Goal: Task Accomplishment & Management: Manage account settings

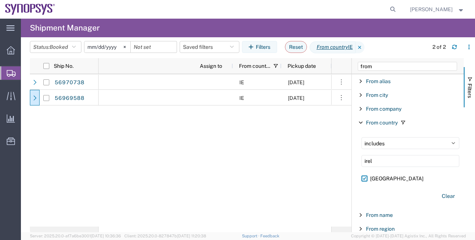
scroll to position [0, 182]
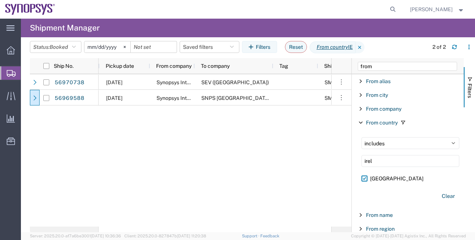
click at [0, 0] on span "Shipment Manager" at bounding box center [0, 0] width 0 height 0
click at [72, 41] on button "Status: Booked" at bounding box center [55, 47] width 51 height 12
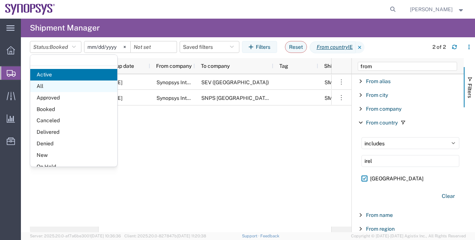
click at [65, 84] on span "All" at bounding box center [73, 87] width 87 height 12
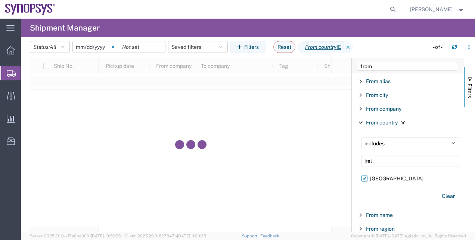
click at [114, 47] on icon at bounding box center [113, 47] width 2 height 2
click at [351, 47] on icon at bounding box center [348, 47] width 9 height 12
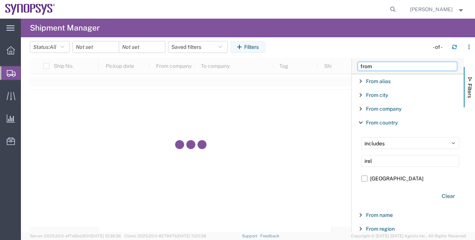
drag, startPoint x: 382, startPoint y: 68, endPoint x: 316, endPoint y: 52, distance: 68.2
click at [316, 52] on agx-table-manager "Status: All Active All Approved Booked Canceled Delivered Denied New On Hold Pe…" at bounding box center [248, 134] width 454 height 195
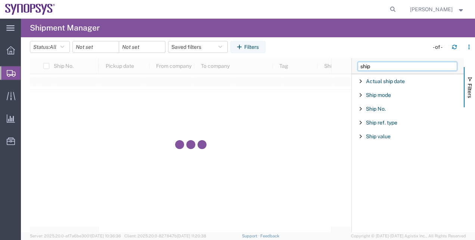
type input "ship"
click at [368, 105] on div "Ship No." at bounding box center [407, 108] width 112 height 13
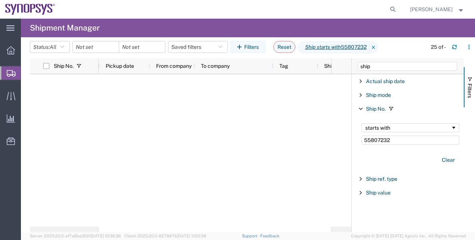
type input "55807232"
click at [364, 141] on input "55807232" at bounding box center [410, 140] width 98 height 9
click at [114, 48] on div at bounding box center [95, 47] width 47 height 12
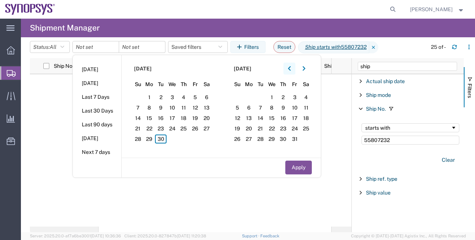
click at [290, 67] on icon "button" at bounding box center [289, 68] width 3 height 5
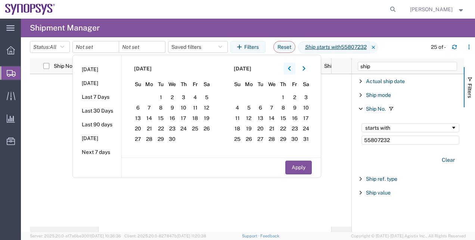
click at [290, 67] on icon "button" at bounding box center [289, 68] width 3 height 5
click at [210, 99] on span "1" at bounding box center [207, 97] width 12 height 9
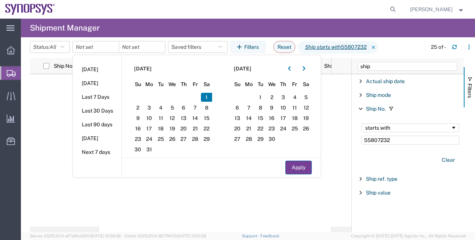
click at [306, 166] on button "Apply" at bounding box center [298, 168] width 26 height 14
type input "[DATE]"
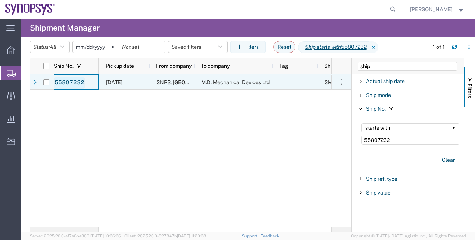
click at [67, 84] on link "55807232" at bounding box center [69, 83] width 31 height 12
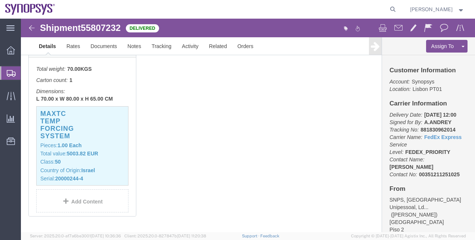
scroll to position [218, 0]
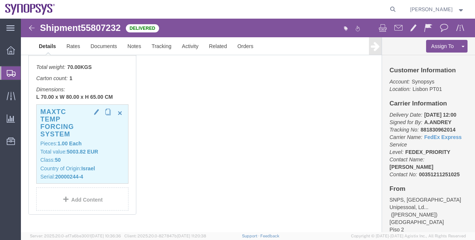
click p "Class: 50"
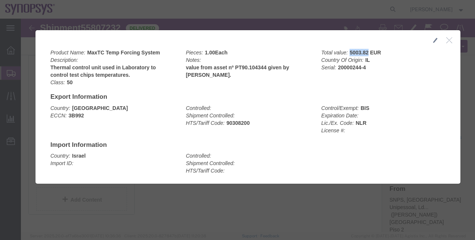
drag, startPoint x: 328, startPoint y: 34, endPoint x: 344, endPoint y: 34, distance: 16.8
click b "5003.82 EUR"
copy b "5003.82"
click button "button"
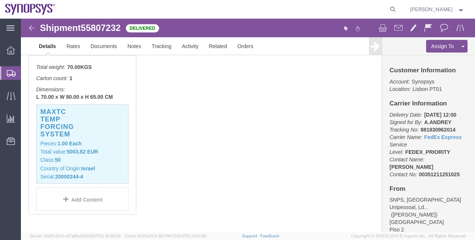
click at [0, 0] on span "Shipment Manager" at bounding box center [0, 0] width 0 height 0
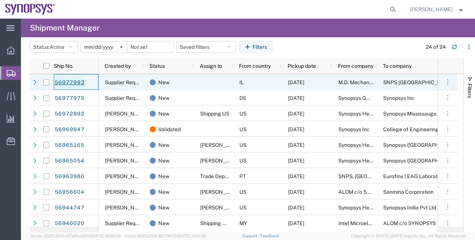
click at [80, 86] on link "56977993" at bounding box center [69, 83] width 31 height 12
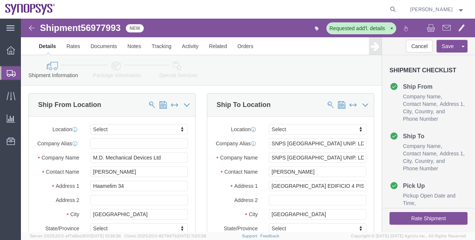
select select
click link "Package Information"
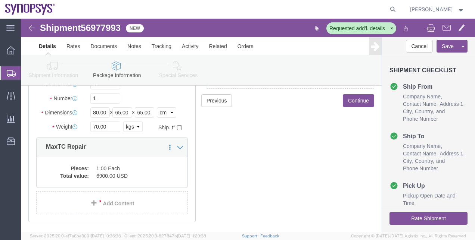
scroll to position [95, 0]
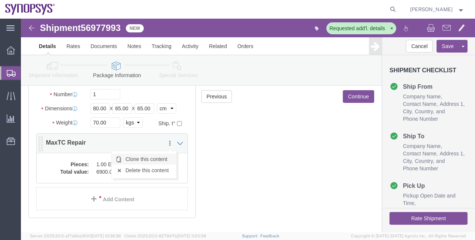
click link "Clone this content"
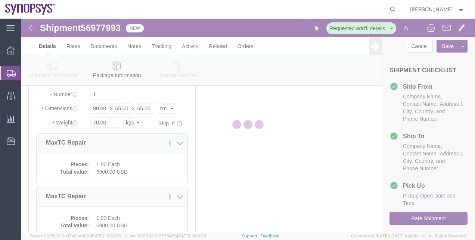
select select "PSNS"
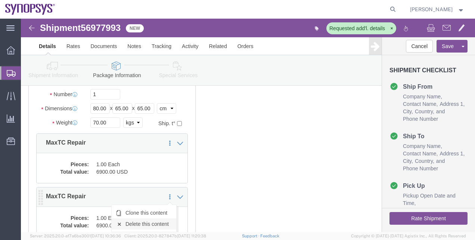
click link "Delete this content"
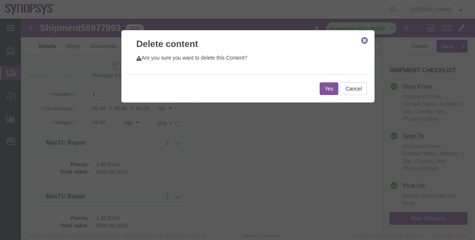
click button "Yes"
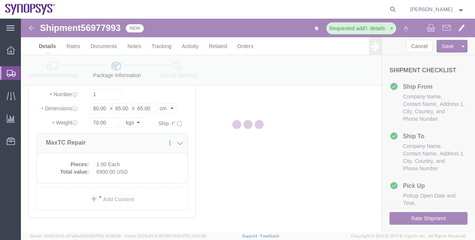
scroll to position [90, 0]
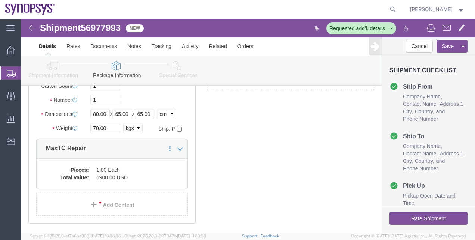
select select "PSNS"
click dd "6900.00 USD"
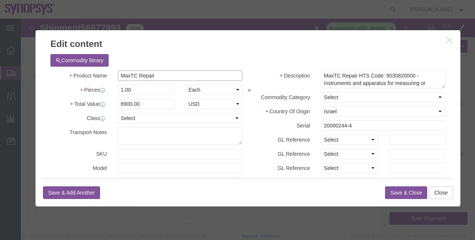
click input "MaxTC Repair"
click input "MaxTC + Repair"
type input "MaxTC + Repair costc"
drag, startPoint x: 126, startPoint y: 86, endPoint x: 93, endPoint y: 87, distance: 32.9
click div "6900.00"
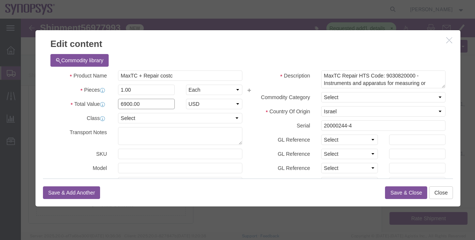
paste input "12,765.98"
click input "12,765.98"
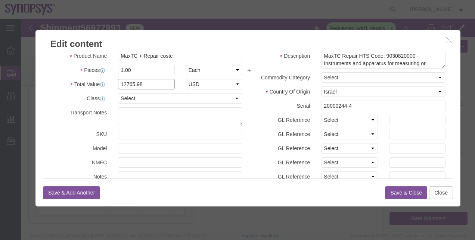
scroll to position [0, 0]
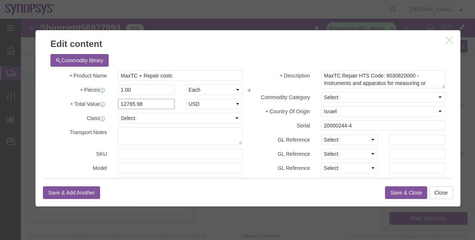
type input "12765.98"
click textarea "MaxTC Repair HTS Code: 9030820000 - Instruments and apparatus for measuring or …"
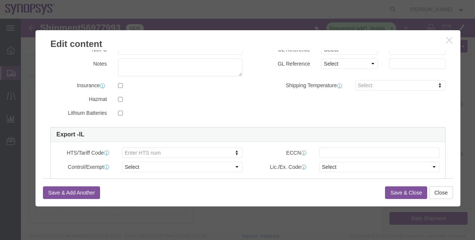
scroll to position [134, 0]
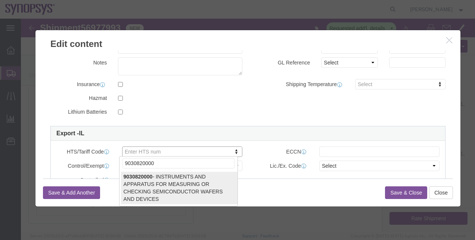
type input "9030820000"
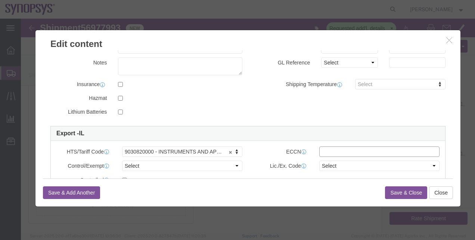
paste input "3B992"
click input "3B992"
type input "3B992"
click select "Select ATF BIS DEA EPA FDA FTR ITAR OFAC Other (OPA)"
select select "BIS"
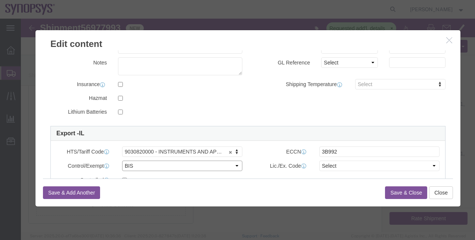
click select "Select ATF BIS DEA EPA FDA FTR ITAR OFAC Other (OPA)"
click select "Select AGR-Agricultural APP-Computers APR-Additional Permissive Exports AVS-Air…"
select select "NLR"
click select "Select AGR-Agricultural APP-Computers APR-Additional Permissive Exports AVS-Air…"
click button "Save & Close"
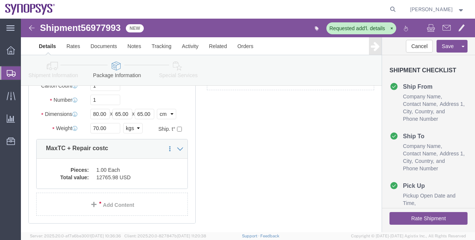
click icon
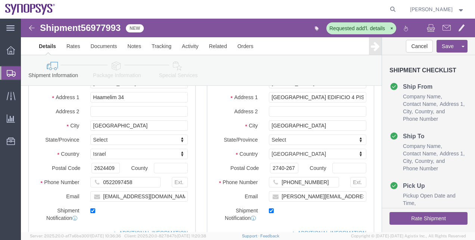
scroll to position [83, 0]
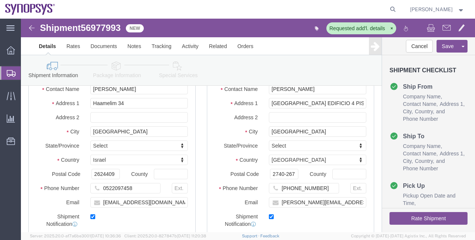
click link "Package Information"
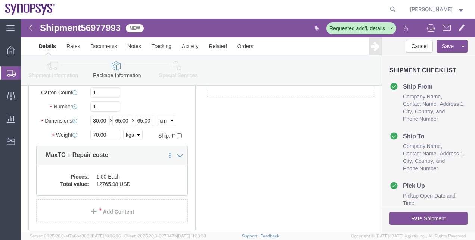
click icon
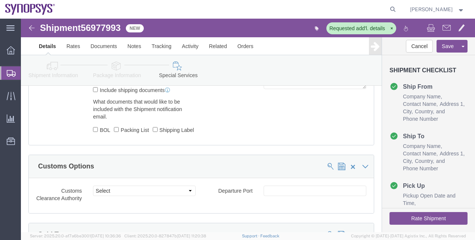
scroll to position [662, 0]
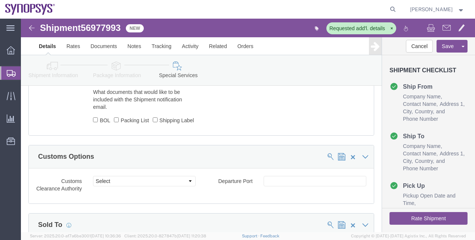
click button "Rate Shipment"
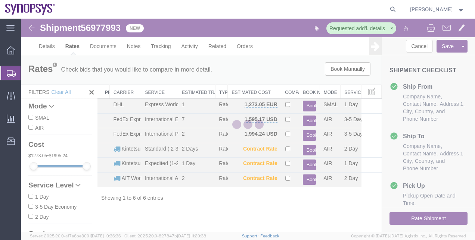
scroll to position [0, 0]
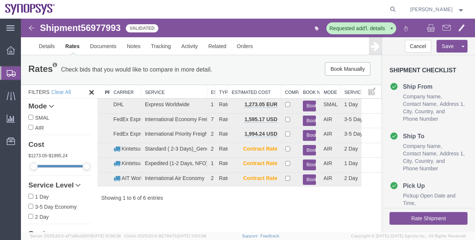
drag, startPoint x: 178, startPoint y: 91, endPoint x: 229, endPoint y: 97, distance: 51.4
click at [229, 85] on div at bounding box center [239, 85] width 284 height 0
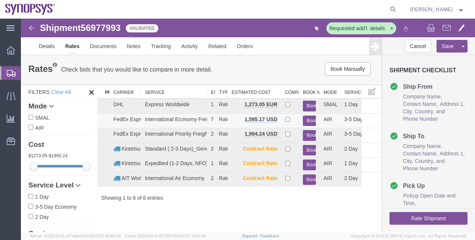
click at [312, 119] on button "Book" at bounding box center [309, 121] width 13 height 11
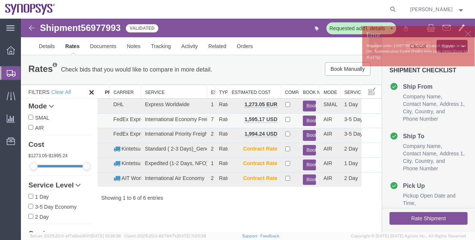
click at [312, 119] on button "Book" at bounding box center [309, 121] width 13 height 11
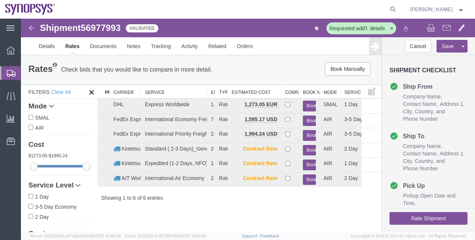
click at [114, 31] on span "56977993" at bounding box center [101, 28] width 40 height 10
copy span "56977993"
click at [389, 29] on icon "button" at bounding box center [391, 28] width 4 height 5
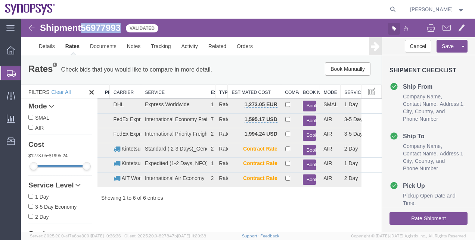
click at [393, 31] on icon "button" at bounding box center [393, 29] width 4 height 6
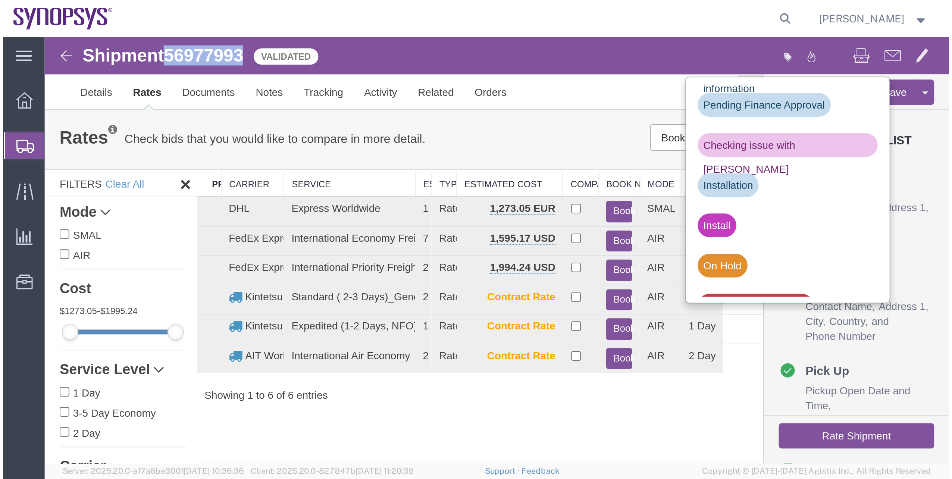
scroll to position [149, 0]
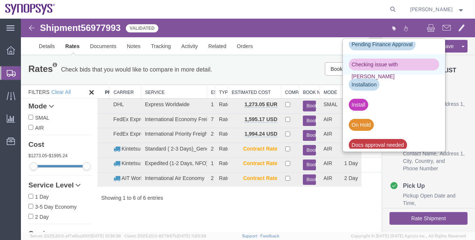
click at [403, 68] on div "Checking issue with [PERSON_NAME]" at bounding box center [393, 65] width 90 height 12
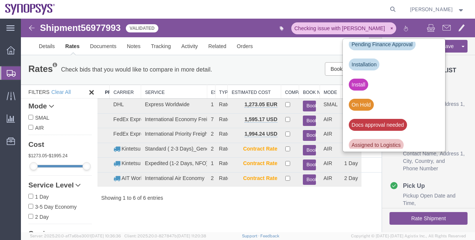
click at [0, 0] on span "Shipment Manager" at bounding box center [0, 0] width 0 height 0
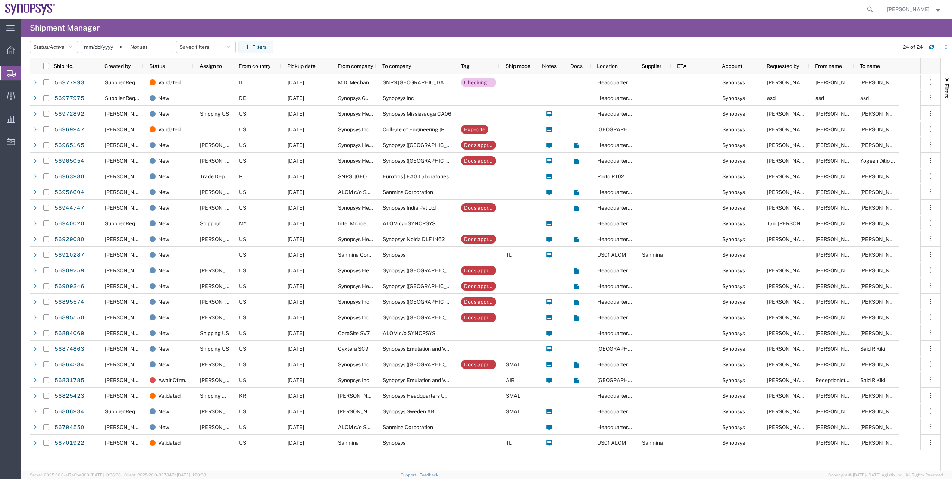
click at [75, 53] on agx-table-filter-chips "Status: Active Active All Approved Booked Canceled Delivered Denied New On Hold…" at bounding box center [462, 49] width 865 height 17
click at [71, 50] on button "Status: Active" at bounding box center [54, 47] width 48 height 12
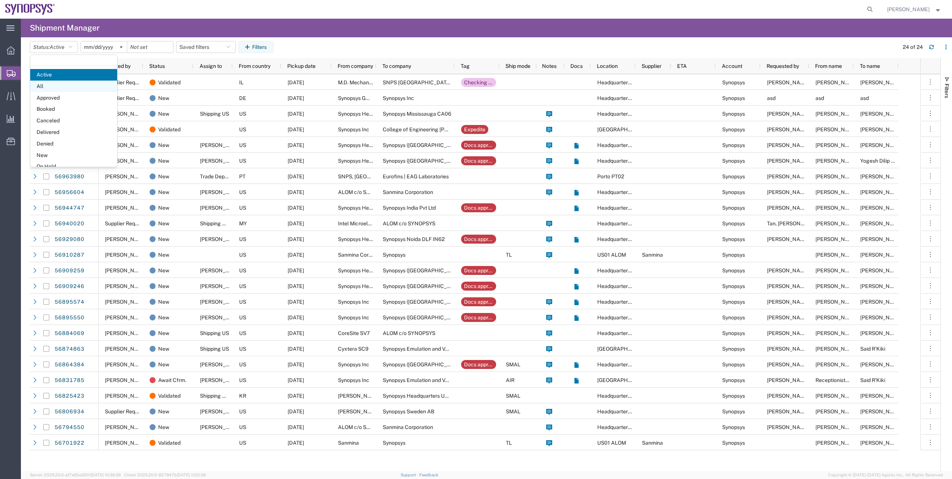
click at [73, 84] on span "All" at bounding box center [73, 87] width 87 height 12
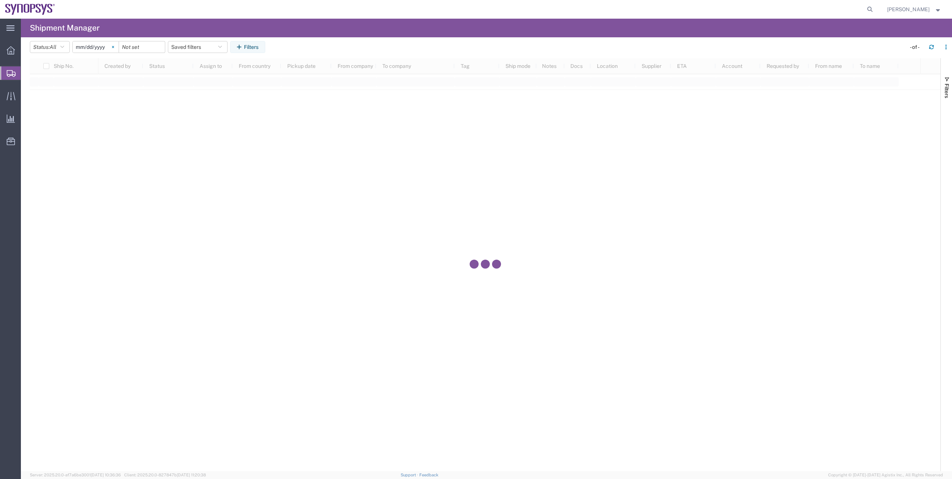
click at [116, 46] on svg-icon at bounding box center [112, 46] width 11 height 11
click at [247, 43] on button "Filters" at bounding box center [247, 47] width 35 height 12
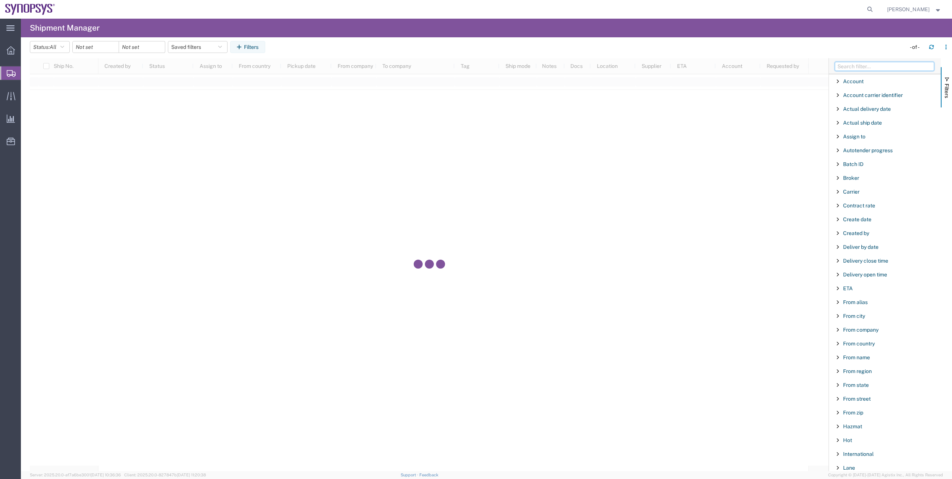
click at [474, 70] on input "Filter Columns Input" at bounding box center [884, 66] width 99 height 9
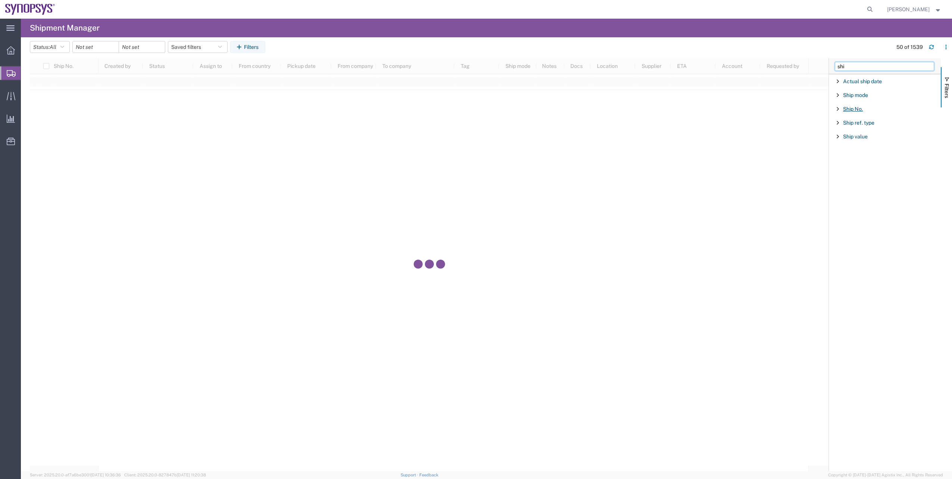
type input "shi"
click at [474, 107] on span "Ship No." at bounding box center [853, 109] width 20 height 6
type input "56940020"
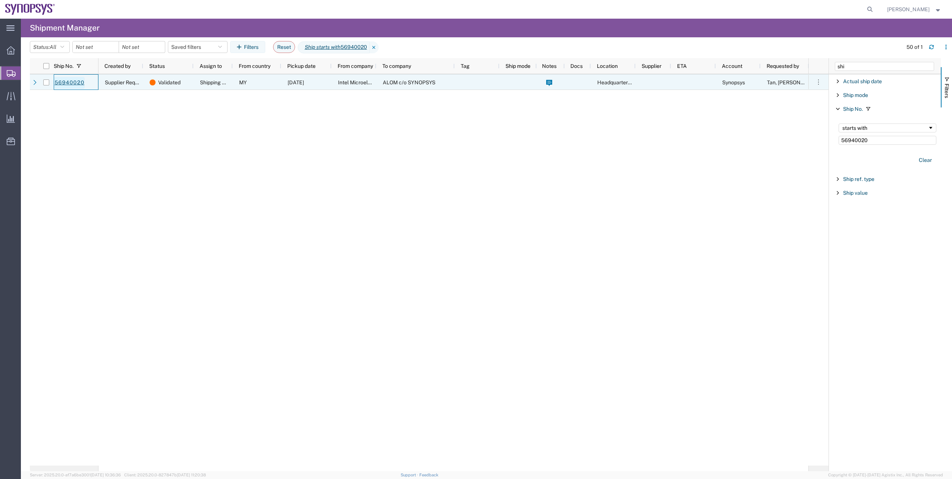
click at [81, 84] on link "56940020" at bounding box center [69, 83] width 31 height 12
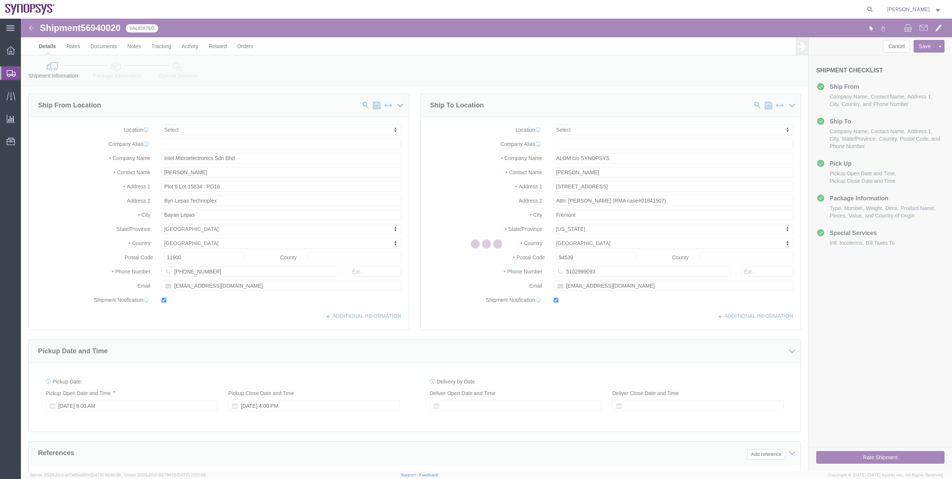
select select
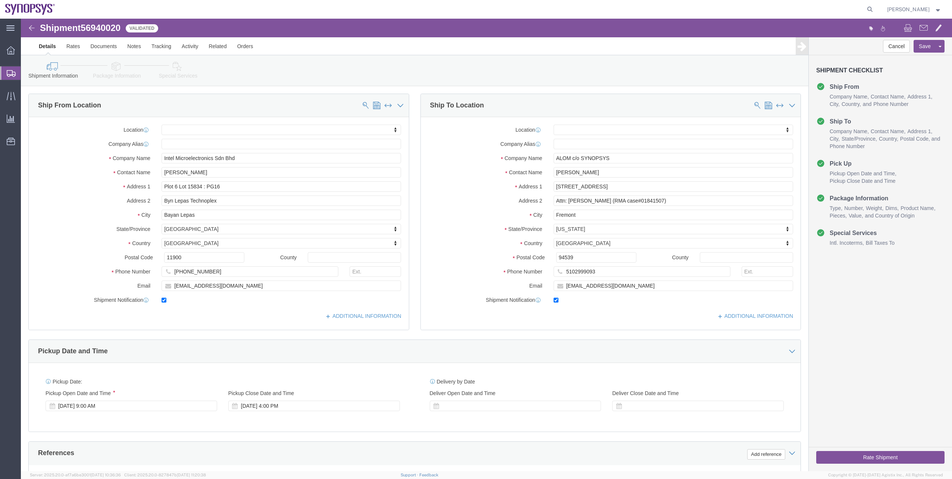
click link "Package Information"
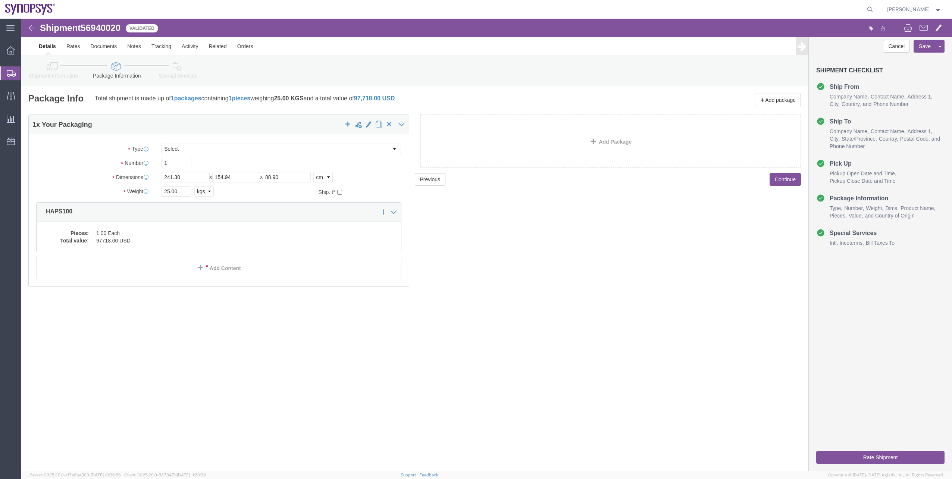
click link "Special Services"
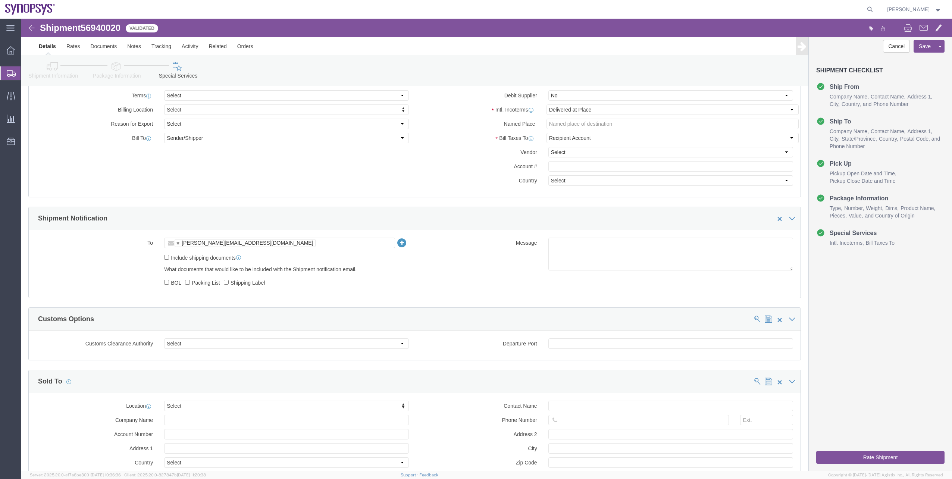
scroll to position [371, 0]
click link "Shipment Information"
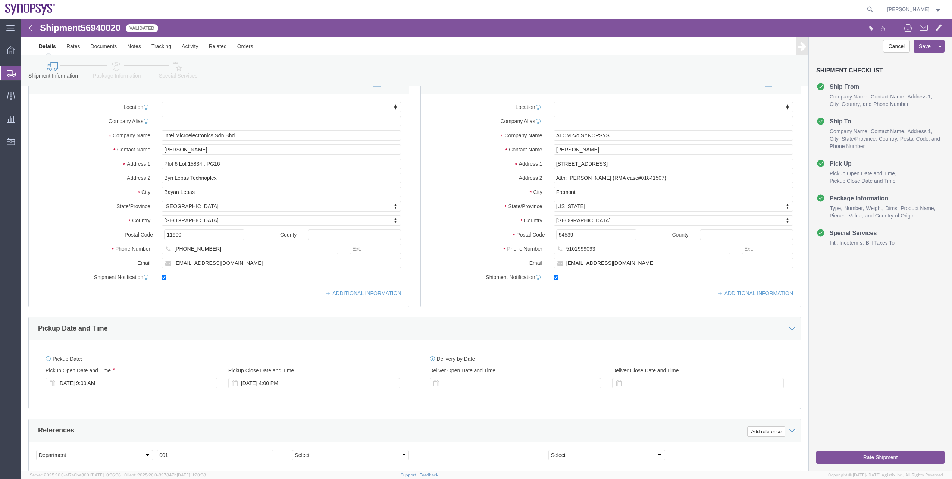
scroll to position [16, 0]
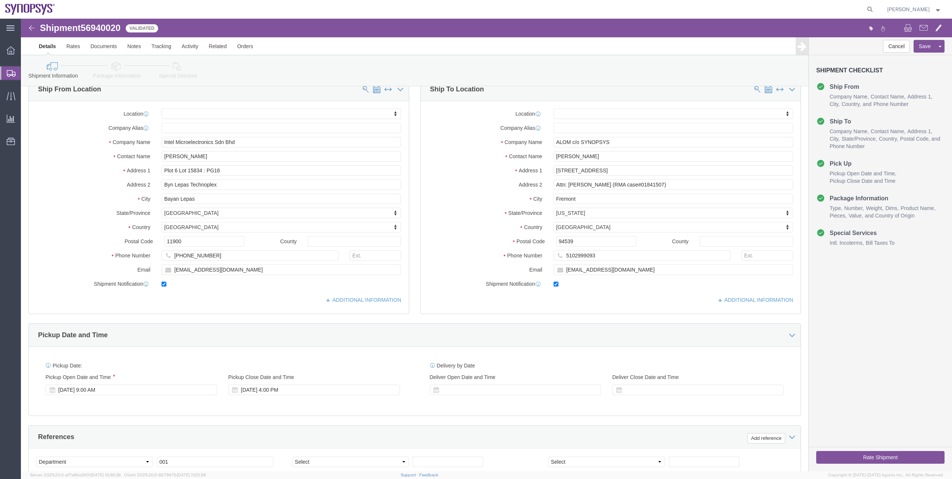
click link "Package Information"
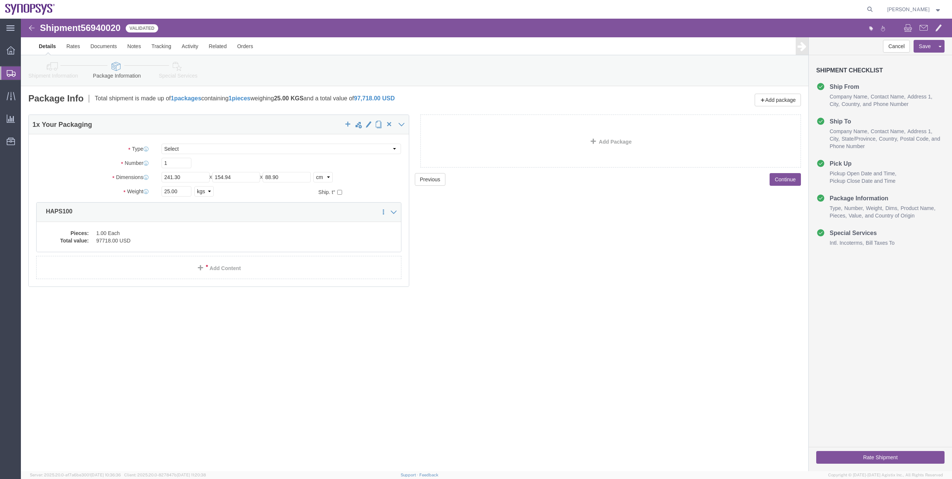
click link "Special Services"
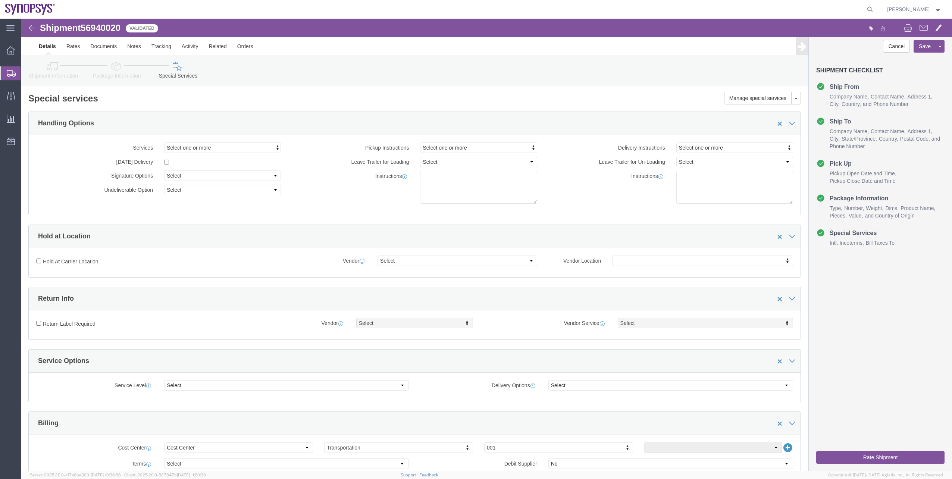
click button "Rate Shipment"
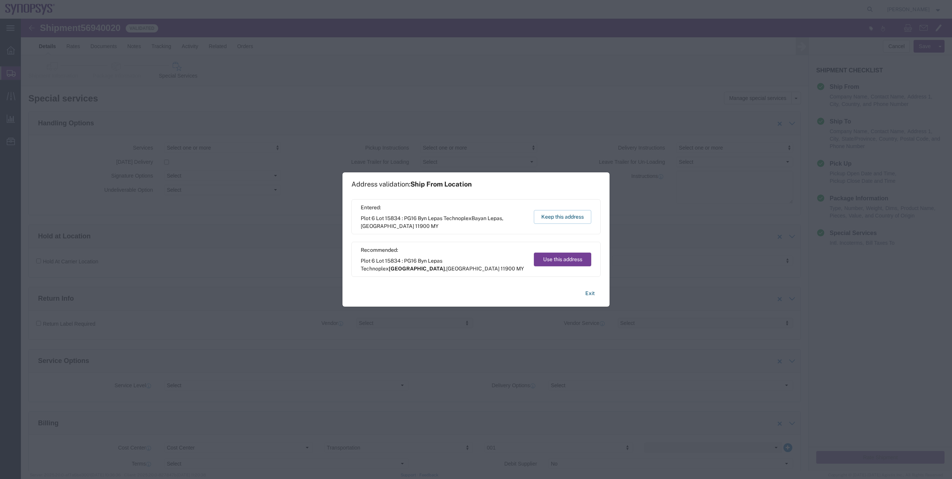
click at [474, 240] on button "Use this address" at bounding box center [562, 260] width 57 height 14
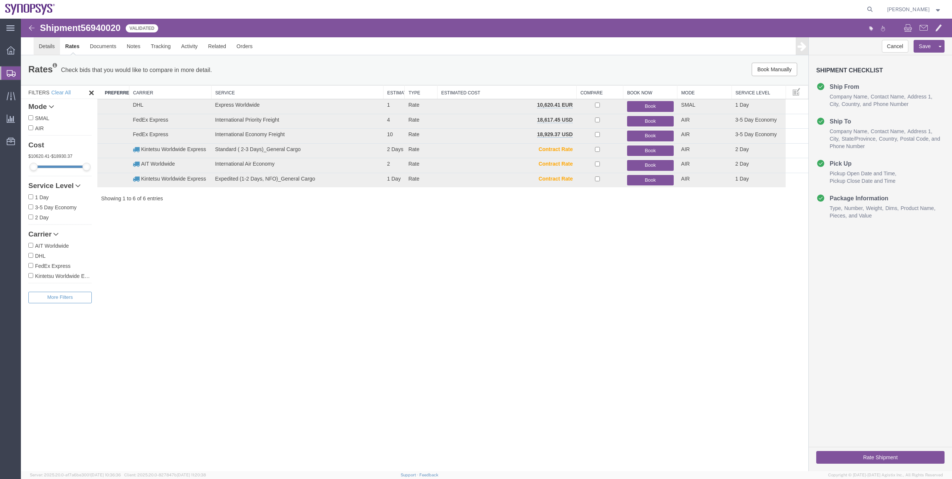
click at [46, 49] on link "Details" at bounding box center [47, 46] width 26 height 18
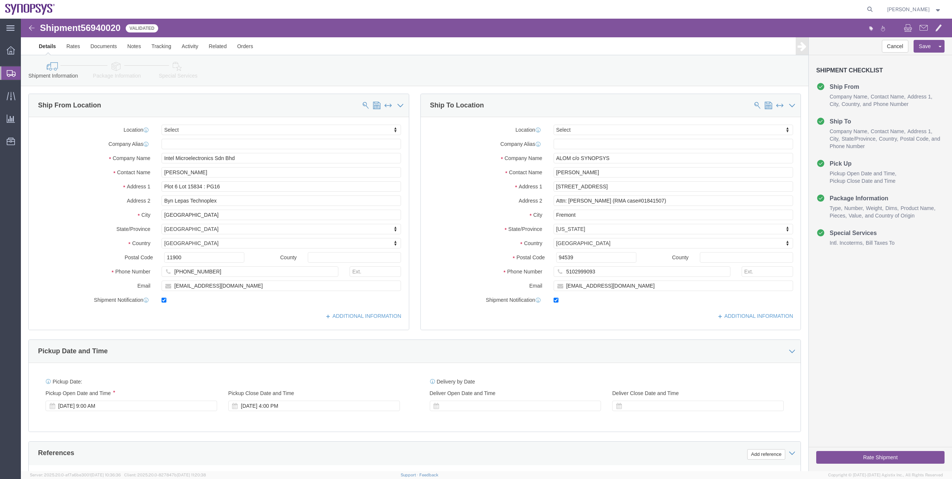
click icon
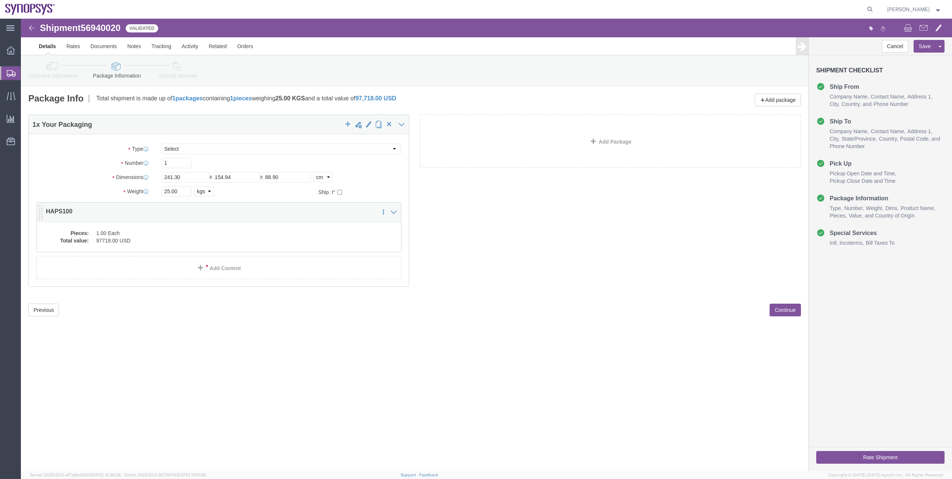
click dd "1.00 Each"
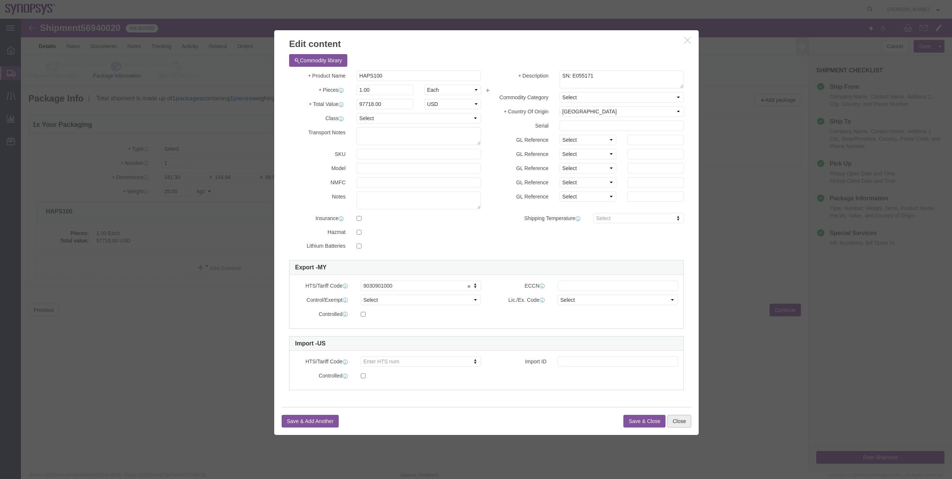
click button "Close"
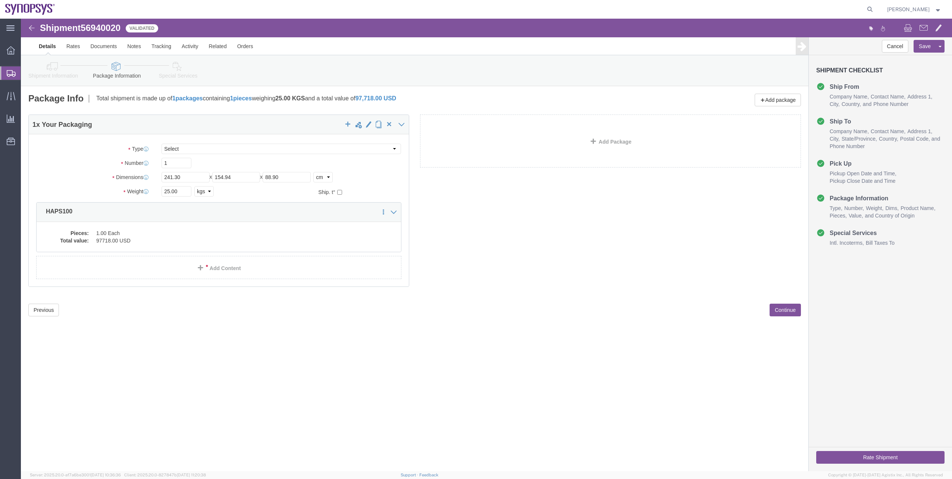
click at [0, 0] on link "Shipment Manager" at bounding box center [0, 0] width 0 height 0
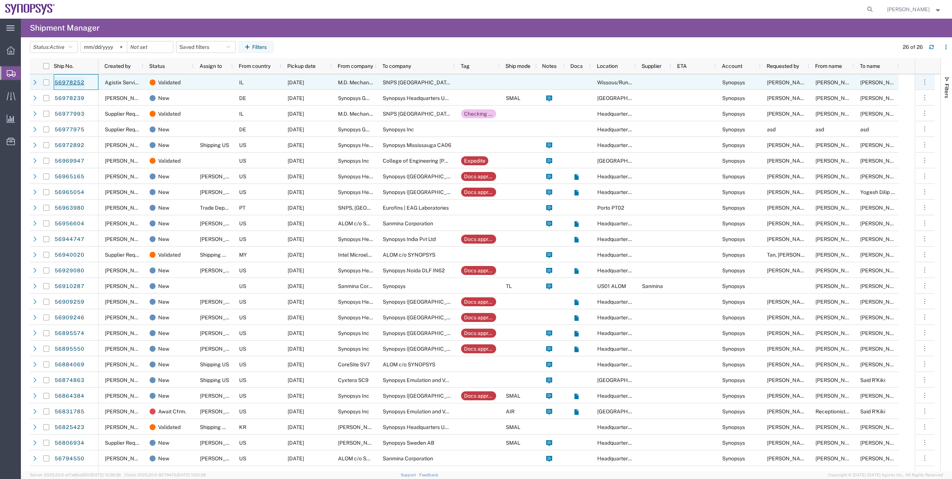
click at [81, 82] on link "56978252" at bounding box center [69, 83] width 31 height 12
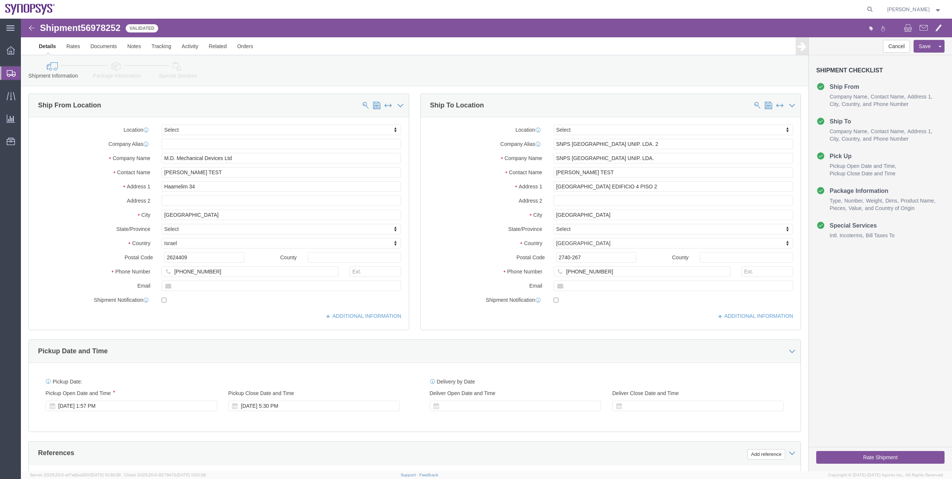
select select
click at [0, 0] on span "Shipment Manager" at bounding box center [0, 0] width 0 height 0
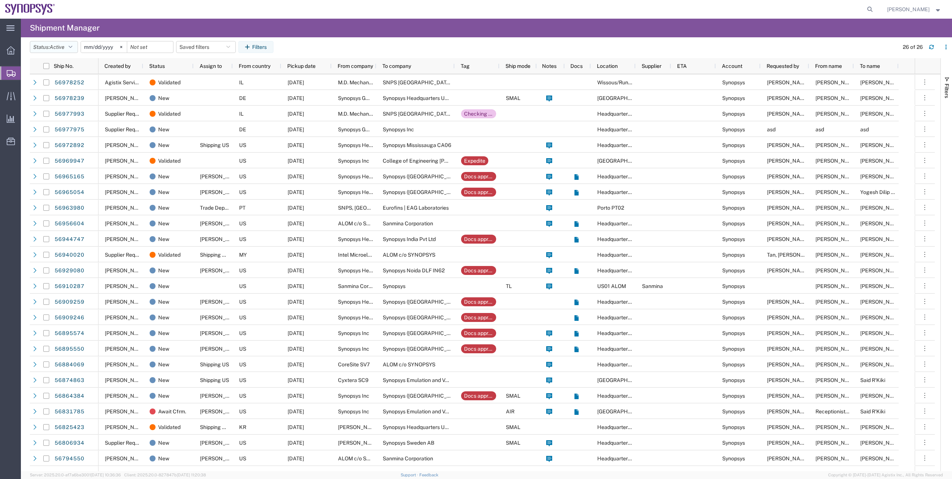
click at [49, 50] on button "Status: Active" at bounding box center [54, 47] width 48 height 12
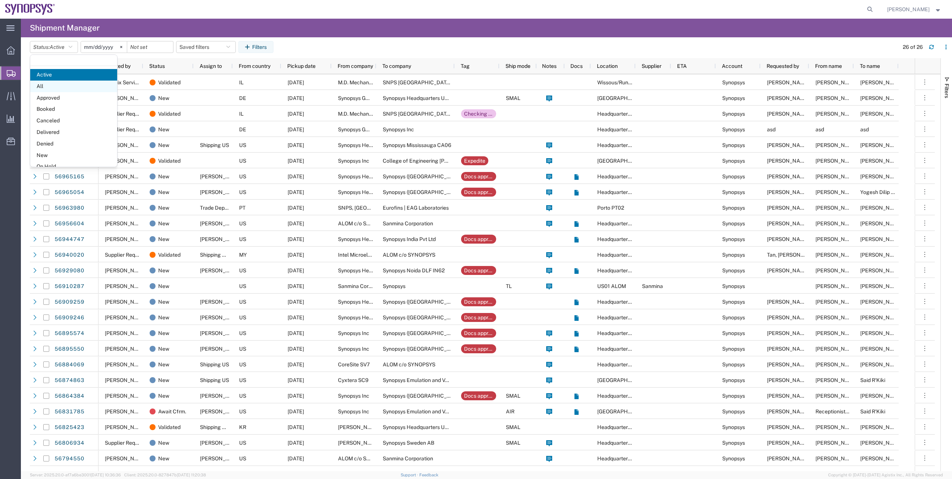
click at [65, 86] on span "All" at bounding box center [73, 87] width 87 height 12
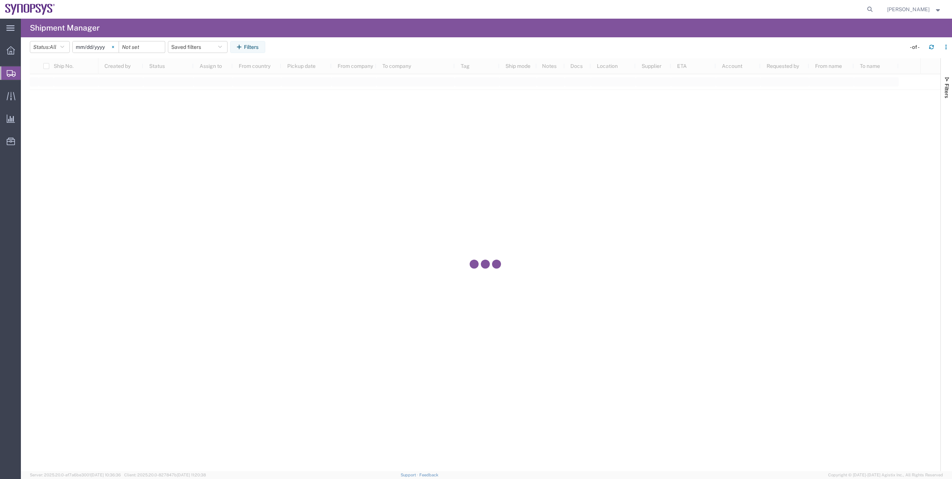
click at [115, 47] on svg-icon at bounding box center [112, 46] width 11 height 11
click at [235, 45] on button "Filters" at bounding box center [247, 47] width 35 height 12
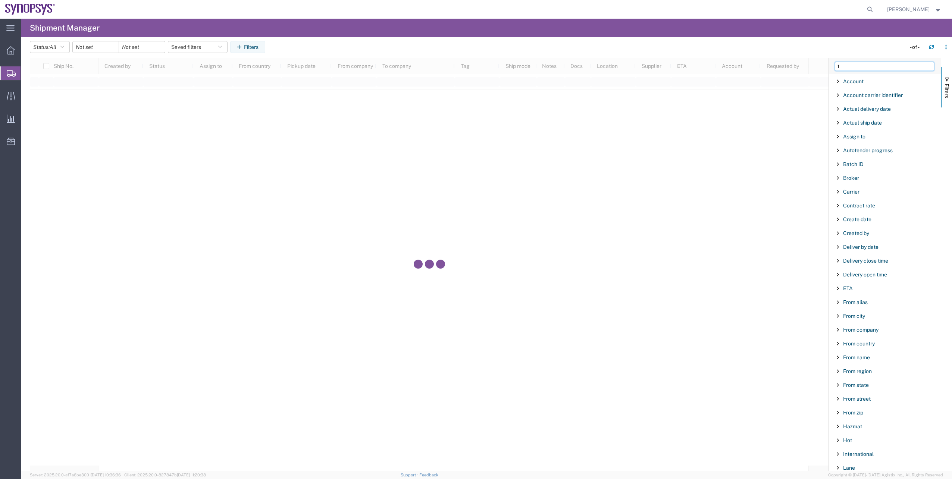
click at [474, 65] on input "t" at bounding box center [884, 66] width 99 height 9
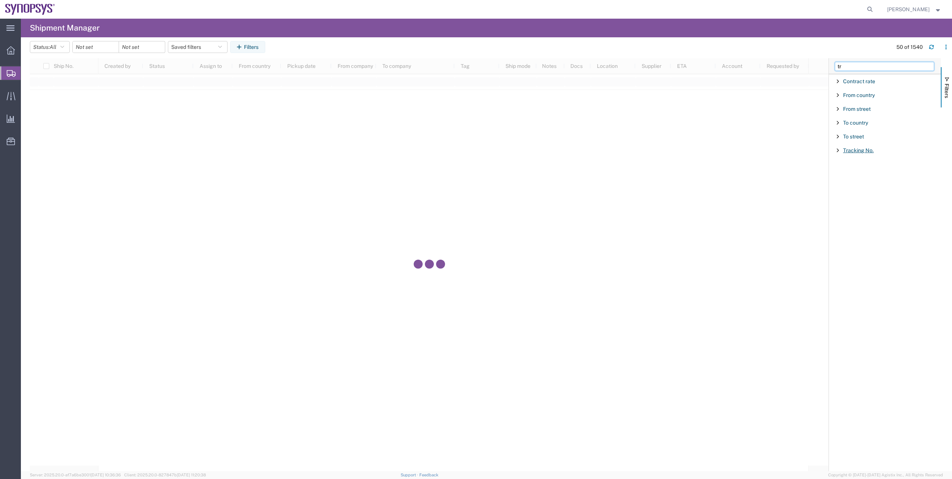
type input "tr"
click at [474, 149] on span "Tracking No." at bounding box center [858, 150] width 31 height 6
type input "F"
paste input "51 9853 0083"
type input "t51 9853 0083"
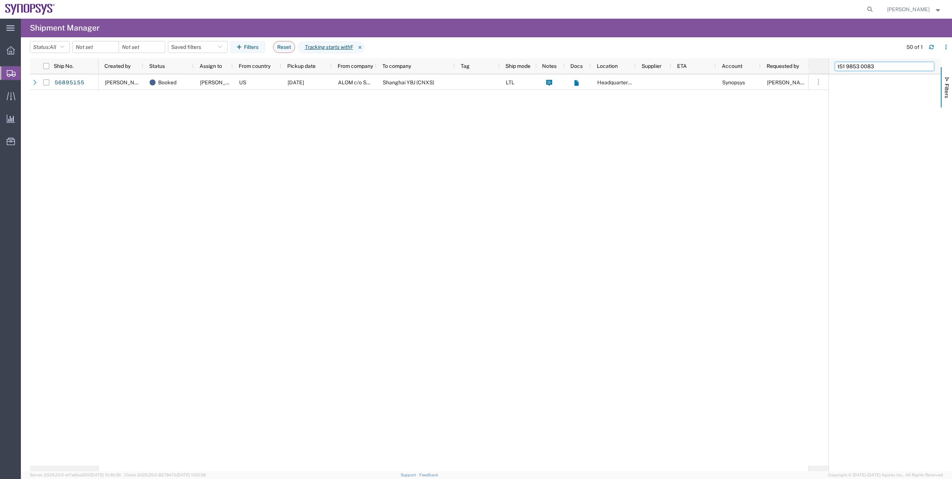
drag, startPoint x: 875, startPoint y: 67, endPoint x: 811, endPoint y: 63, distance: 63.6
click at [474, 63] on div "Ship No. Created by Status Assign to From country Pickup date From company To c…" at bounding box center [491, 264] width 922 height 413
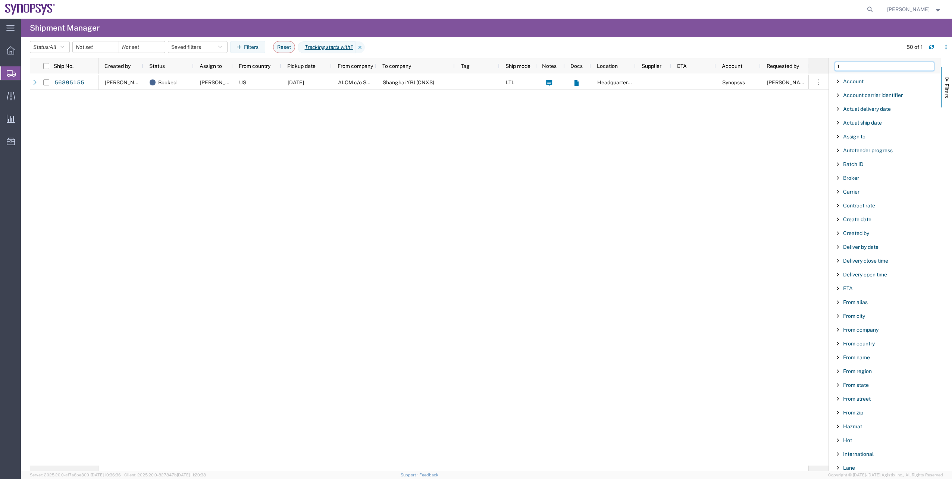
type input "tr"
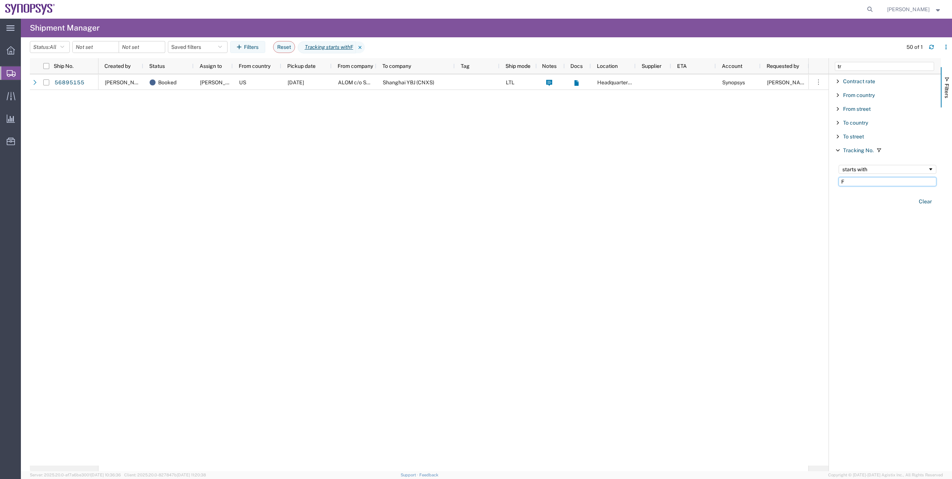
click at [474, 181] on input "F" at bounding box center [888, 181] width 98 height 9
paste input "51 9853 0083"
click at [474, 182] on input "51 9853 0083" at bounding box center [888, 181] width 98 height 9
click at [474, 181] on input "519853 0083" at bounding box center [888, 181] width 98 height 9
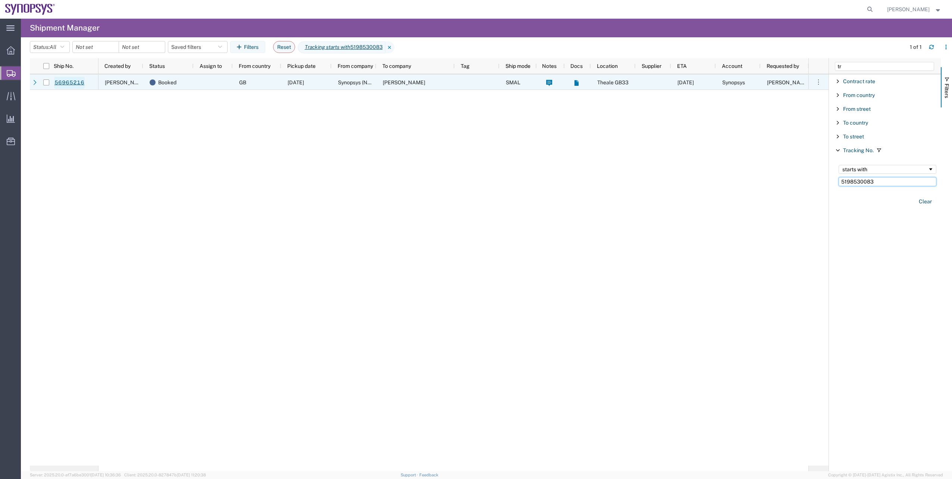
type input "5198530083"
click at [63, 87] on link "56965216" at bounding box center [69, 83] width 31 height 12
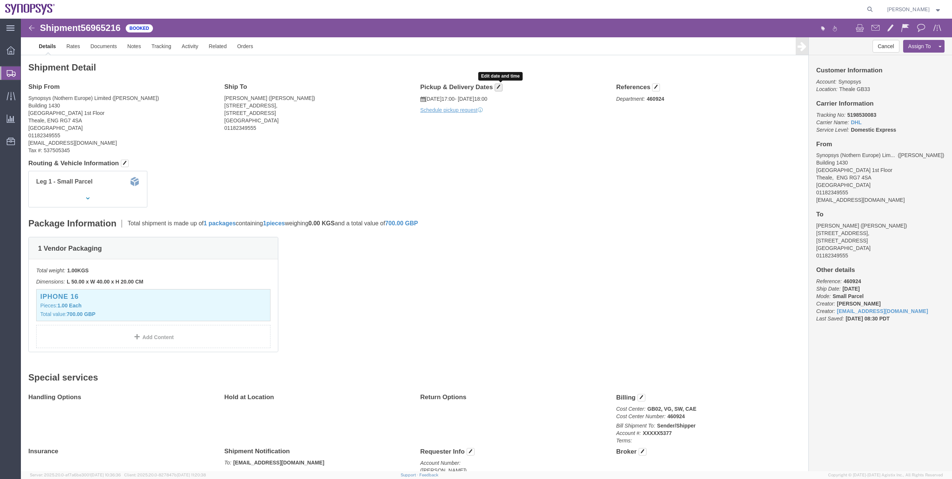
click button "button"
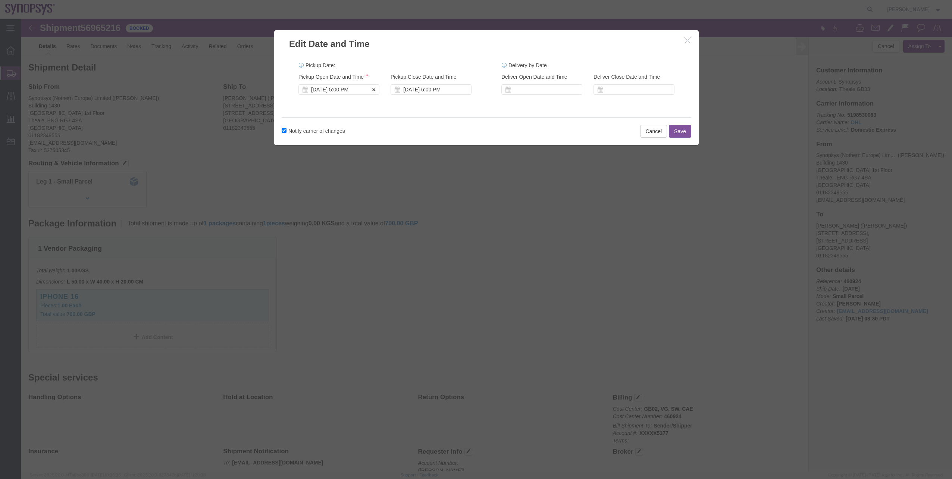
click div "[DATE] 5:00 PM"
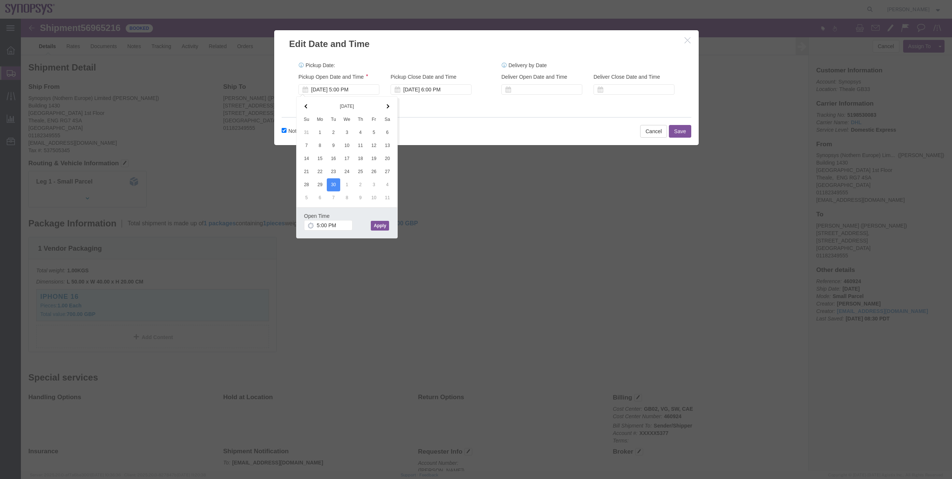
click button "Apply"
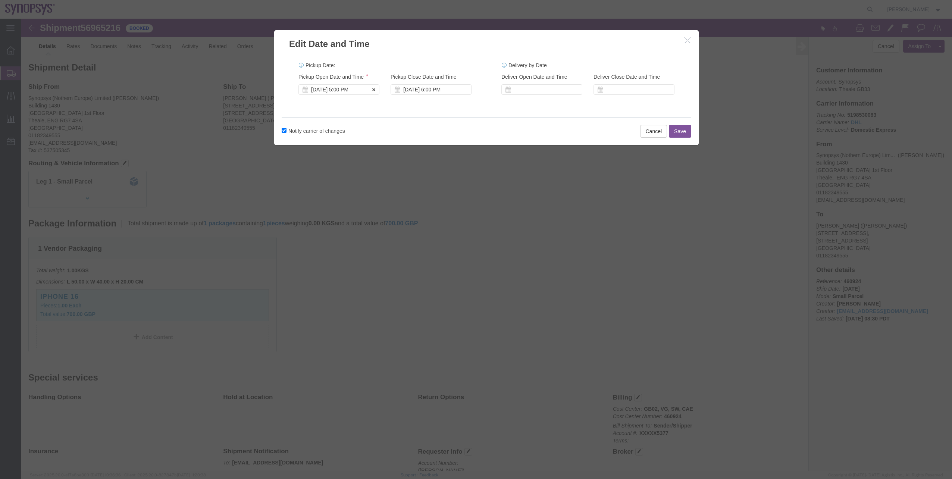
click div "[DATE] 5:00 PM"
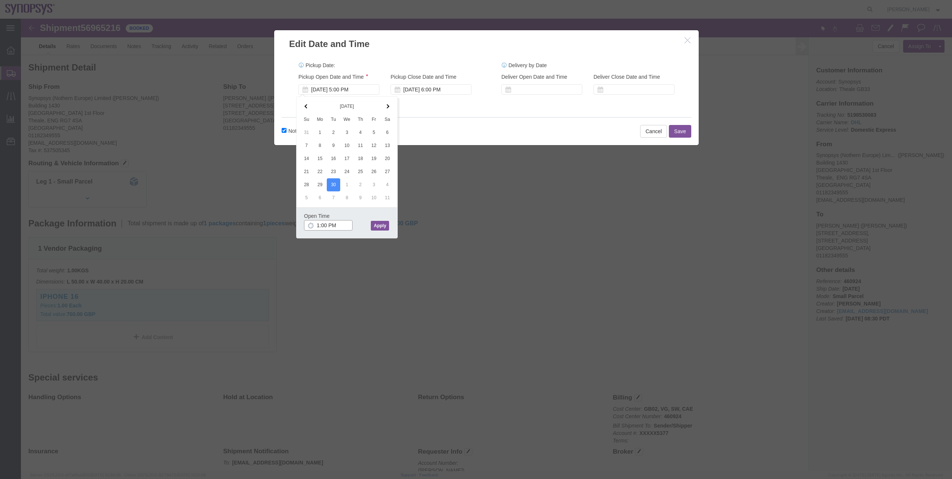
type input "1:00 PM"
click button "Apply"
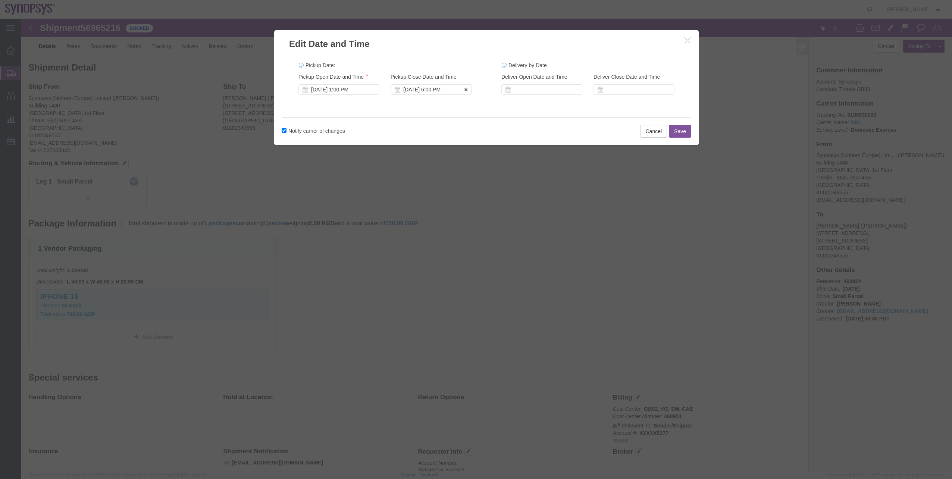
click div "[DATE] 6:00 PM"
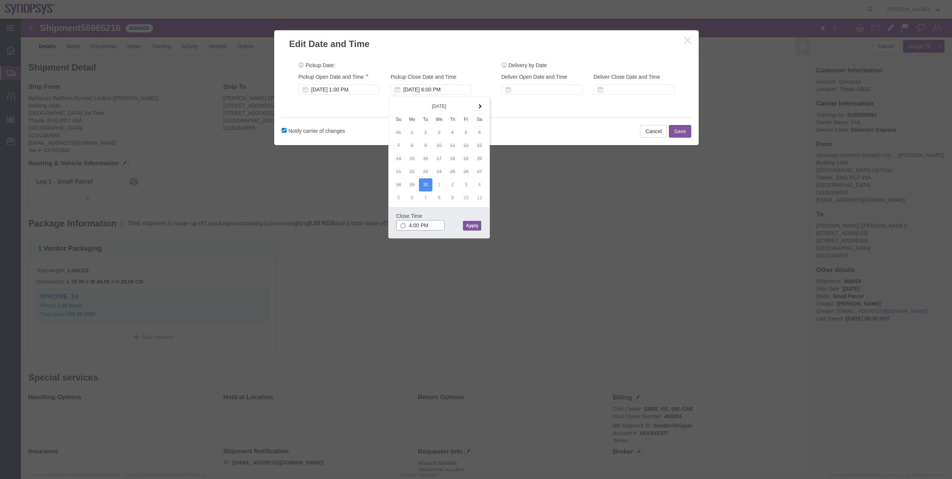
type input "4:00 PM"
click button "Apply"
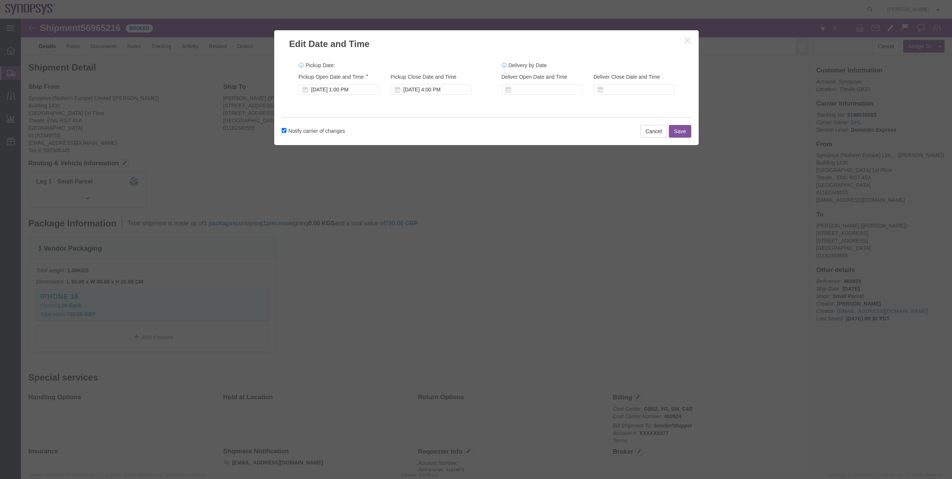
click div "Notify carrier of changes Cancel Save"
click button "Save"
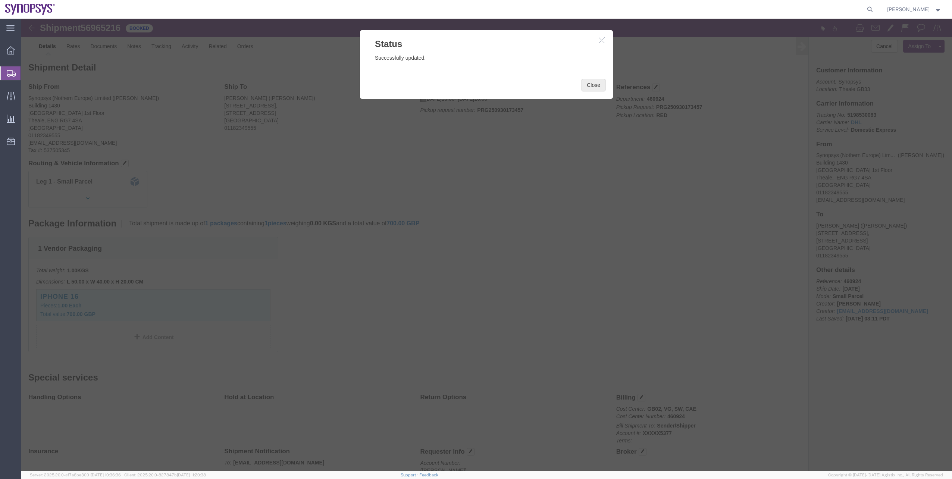
click button "Close"
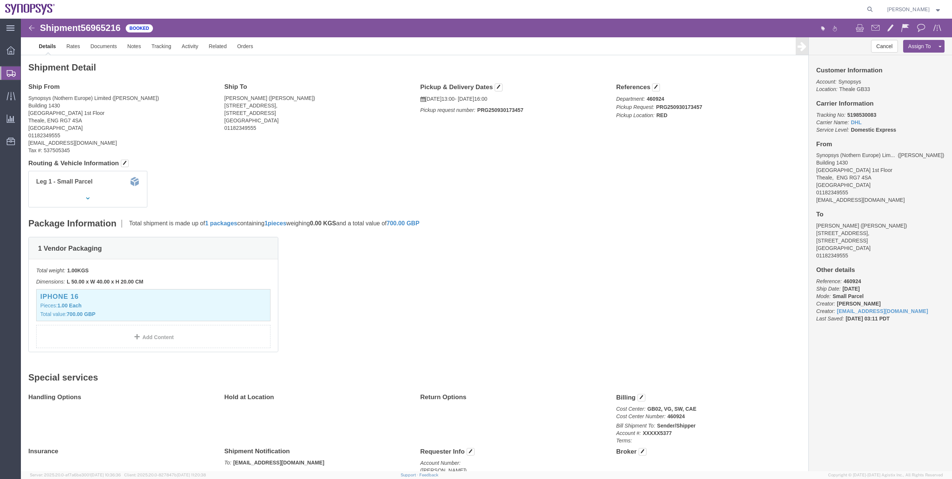
click at [0, 0] on span "Shipment Manager" at bounding box center [0, 0] width 0 height 0
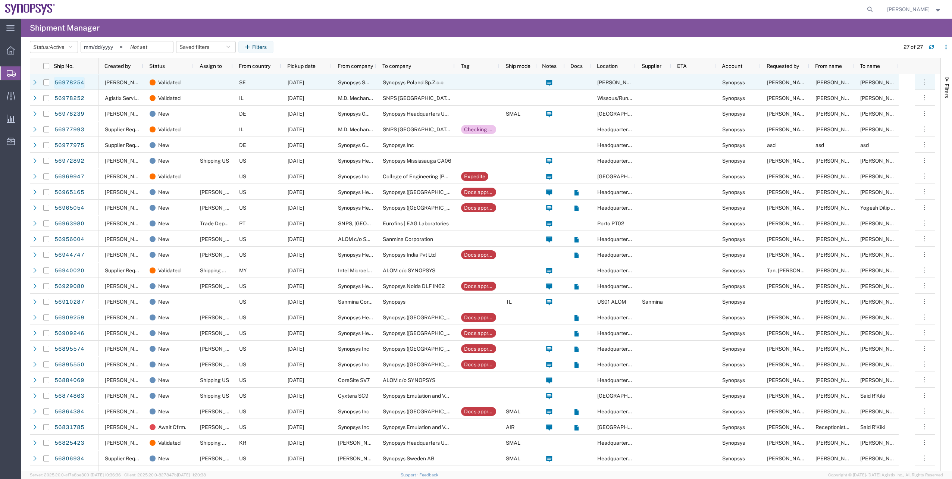
click at [80, 82] on link "56978254" at bounding box center [69, 83] width 31 height 12
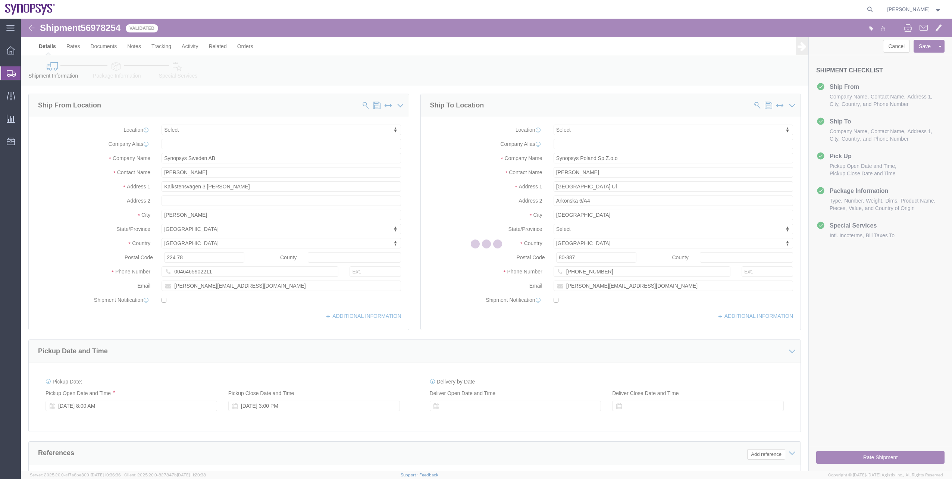
select select
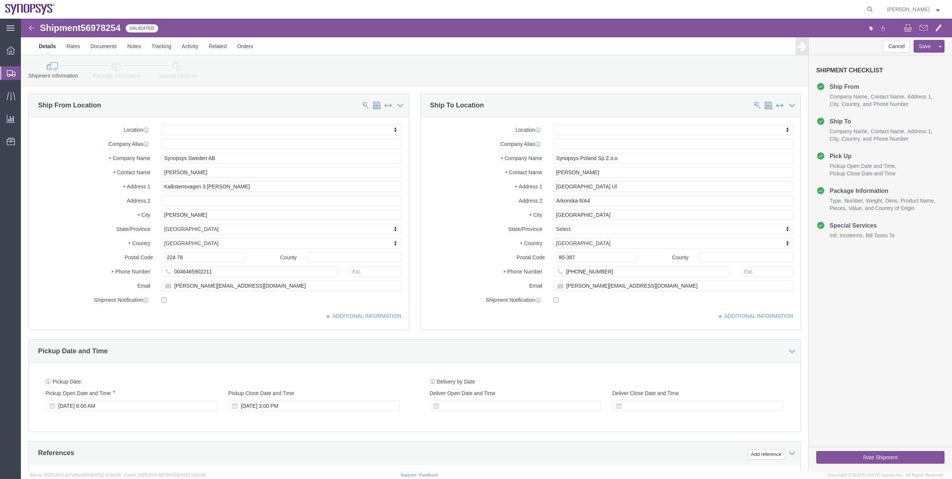
click icon
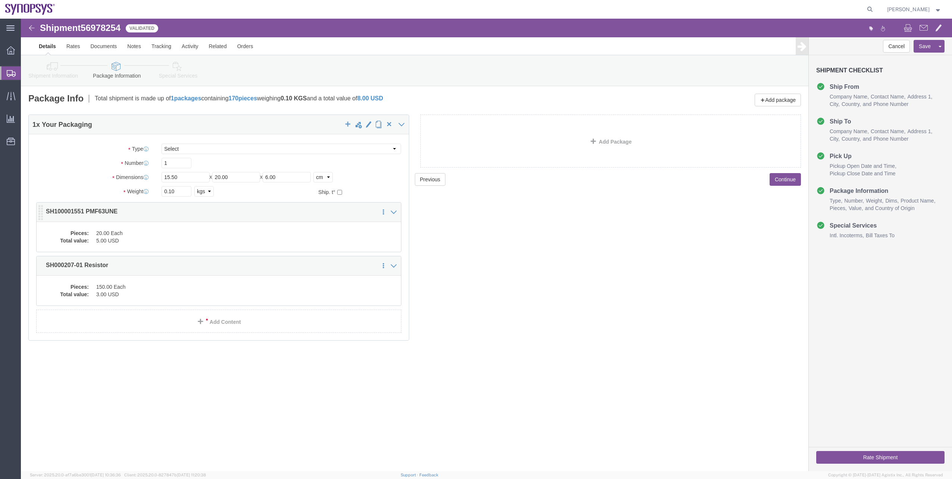
click div "Pieces: 20.00 Each Total value: 5.00 USD"
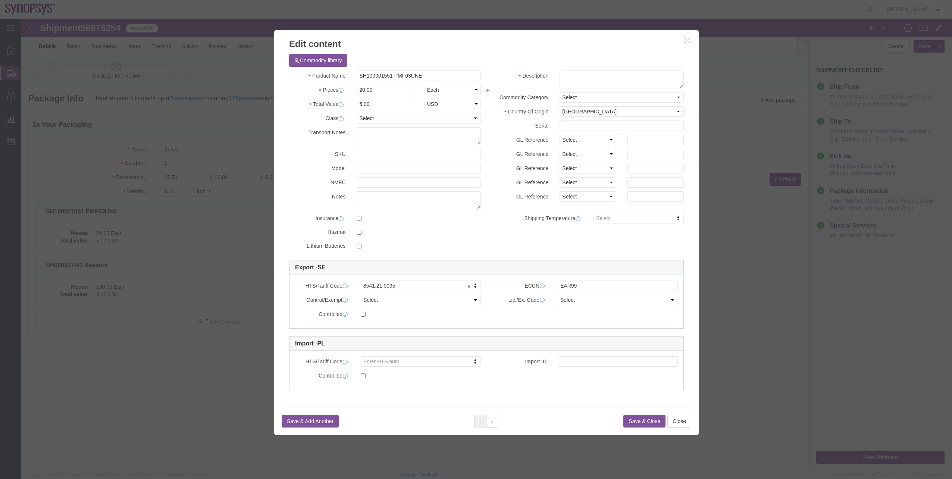
click icon "button"
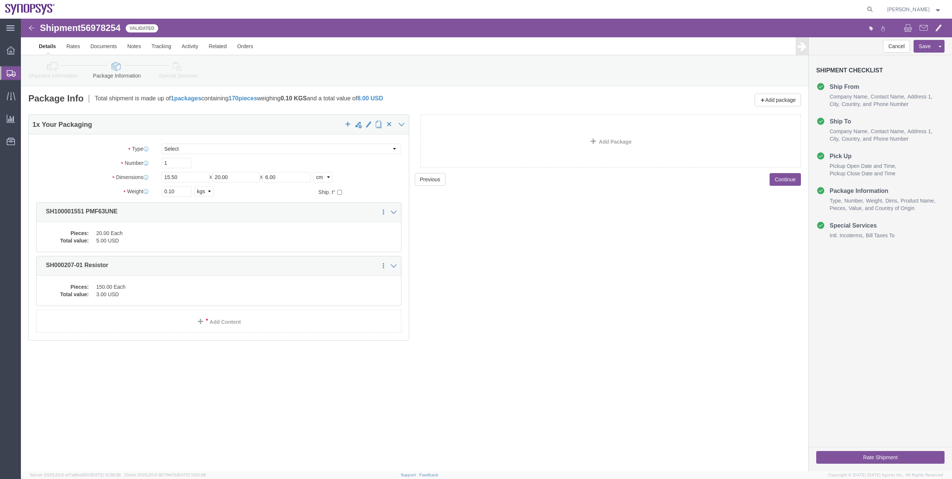
click link "Special Services"
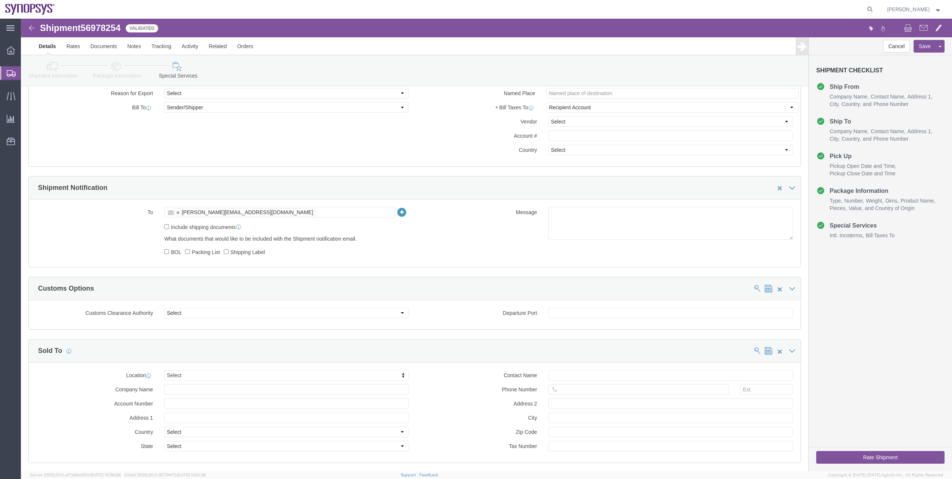
scroll to position [415, 0]
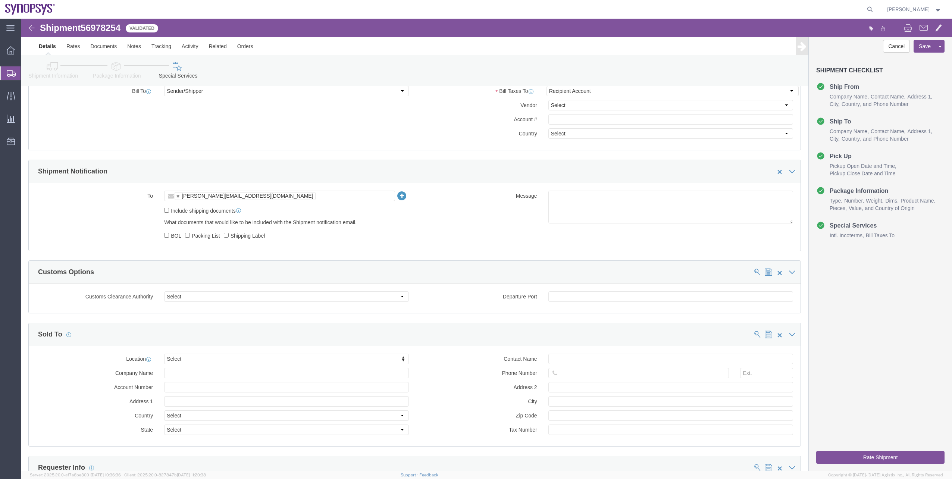
click button "Rate Shipment"
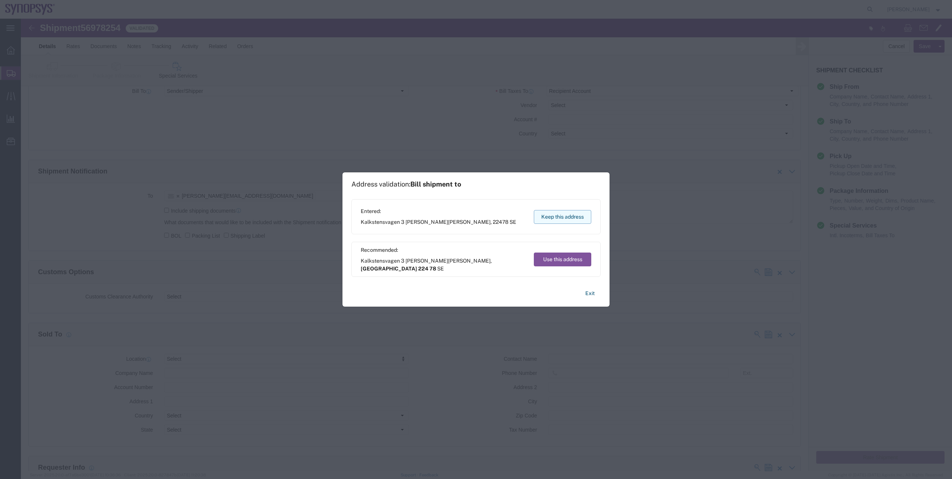
click at [474, 212] on button "Keep this address" at bounding box center [562, 217] width 57 height 14
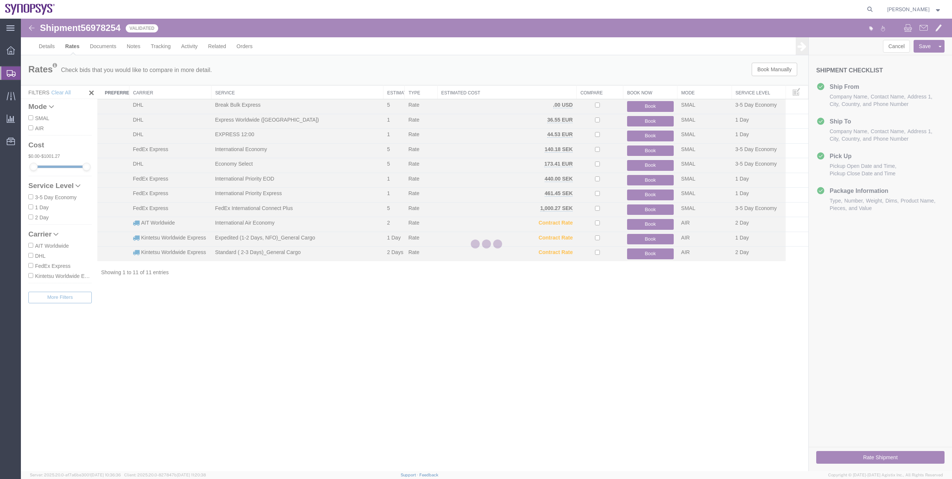
scroll to position [0, 0]
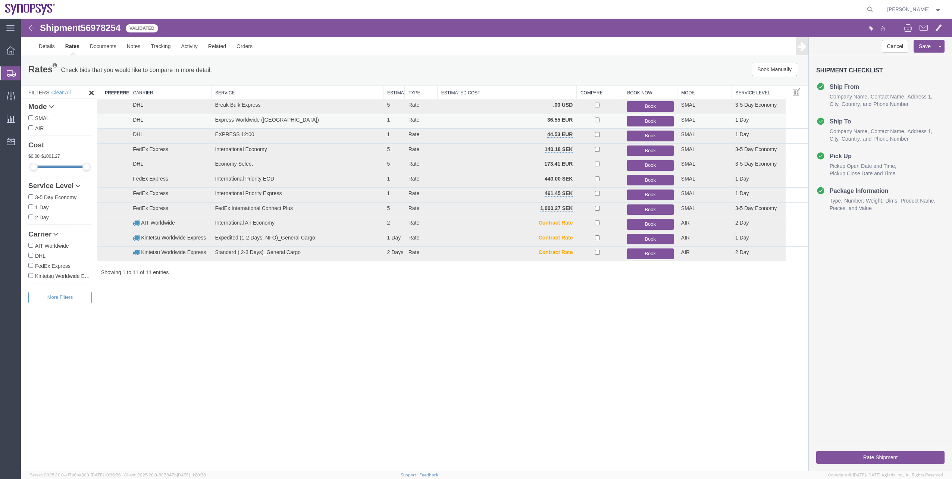
click at [474, 118] on button "Book" at bounding box center [650, 121] width 47 height 11
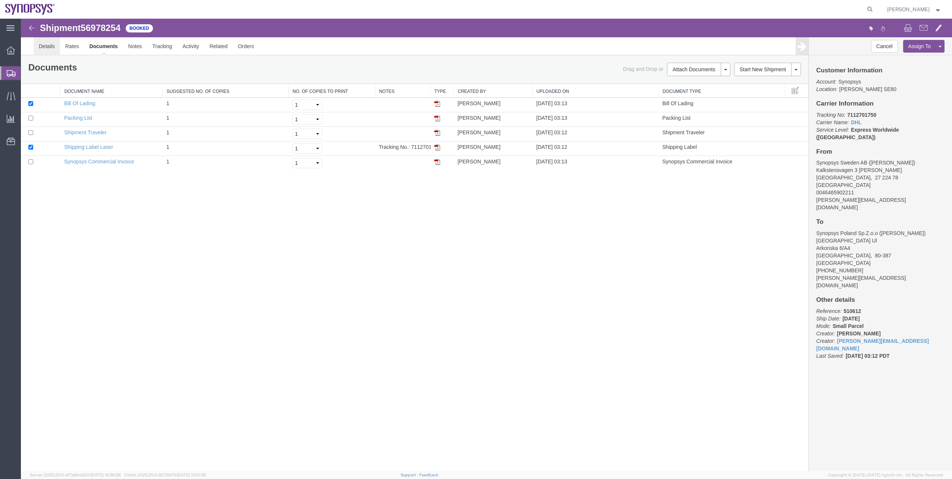
drag, startPoint x: 79, startPoint y: 71, endPoint x: 58, endPoint y: 53, distance: 28.0
click at [58, 53] on link "Details" at bounding box center [47, 46] width 26 height 18
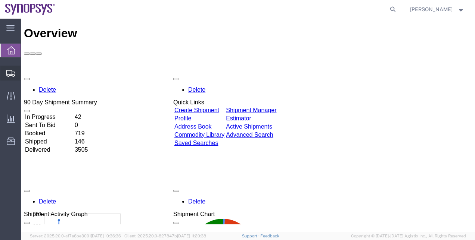
click at [0, 0] on span "Shipment Manager" at bounding box center [0, 0] width 0 height 0
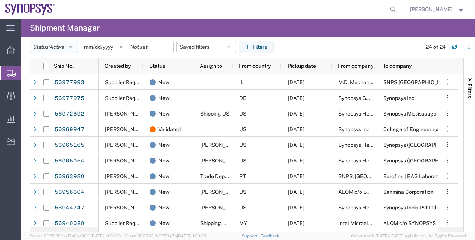
click at [63, 45] on span "Active" at bounding box center [57, 47] width 15 height 6
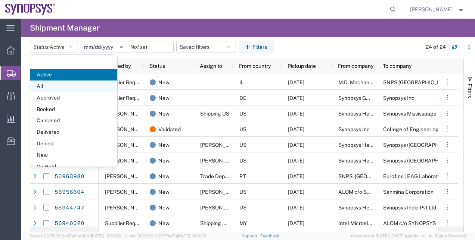
click at [75, 85] on span "All" at bounding box center [73, 87] width 87 height 12
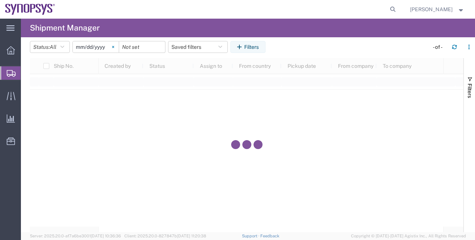
click at [117, 49] on svg-icon at bounding box center [112, 46] width 11 height 11
click at [260, 43] on button "Filters" at bounding box center [247, 47] width 35 height 12
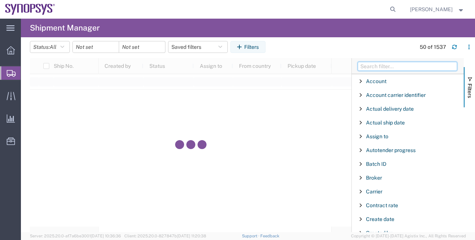
click at [368, 68] on input "Filter Columns Input" at bounding box center [406, 66] width 99 height 9
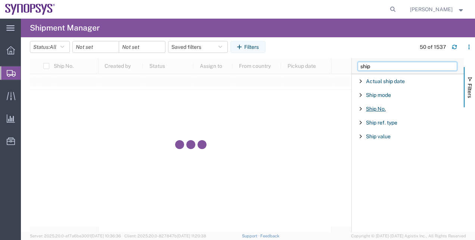
type input "ship"
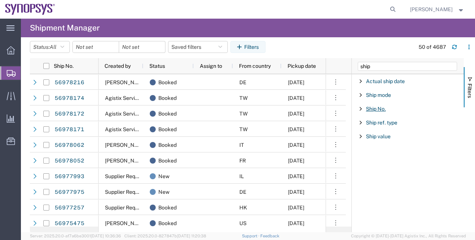
click at [372, 110] on span "Ship No." at bounding box center [376, 109] width 20 height 6
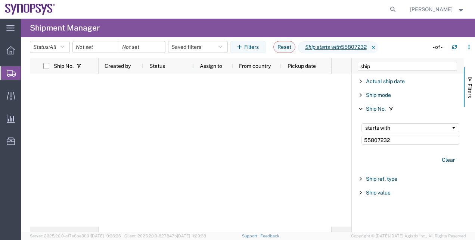
type input "55807232"
click at [101, 44] on input "date" at bounding box center [96, 46] width 46 height 11
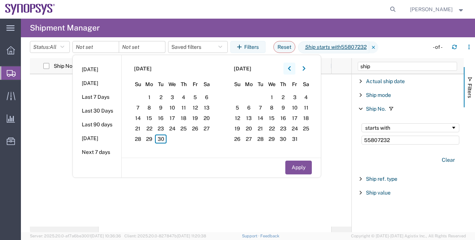
click at [295, 68] on button "button" at bounding box center [289, 69] width 12 height 12
click at [139, 100] on span "1" at bounding box center [138, 97] width 12 height 9
click at [299, 169] on button "Apply" at bounding box center [298, 168] width 26 height 14
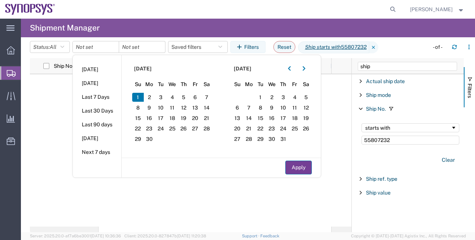
type input "2025-06-01"
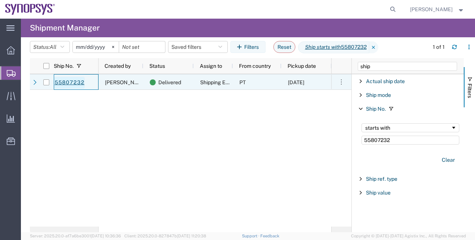
click at [78, 83] on link "55807232" at bounding box center [69, 83] width 31 height 12
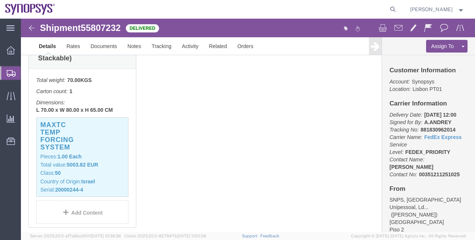
scroll to position [206, 0]
click div "MaxTC Temp Forcing System Pieces: 1.00 Each Total value: 5003.82 EUR Class: 50 …"
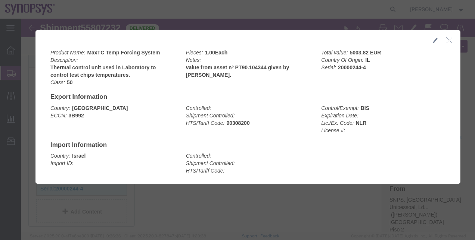
click b "3B992"
copy b "3B992"
click button "button"
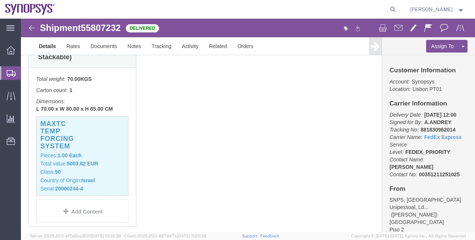
click at [0, 0] on span "Shipment Manager" at bounding box center [0, 0] width 0 height 0
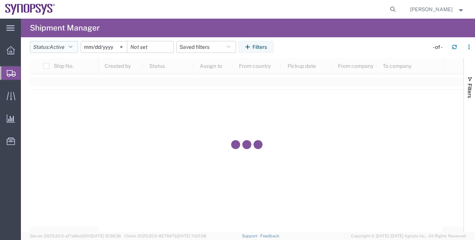
click at [60, 47] on span "Active" at bounding box center [57, 47] width 15 height 6
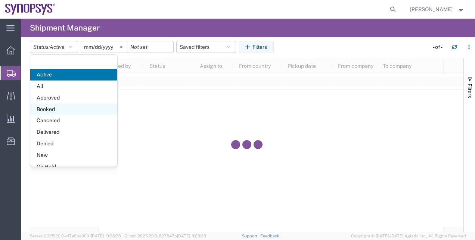
click at [63, 109] on span "Booked" at bounding box center [73, 110] width 87 height 12
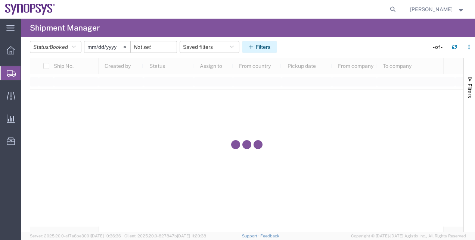
click at [259, 46] on button "Filters" at bounding box center [259, 47] width 35 height 12
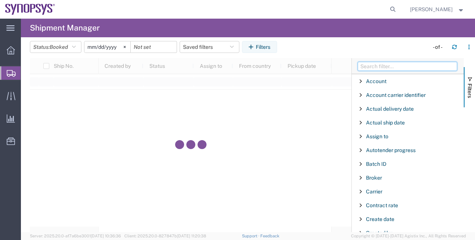
click at [401, 69] on input "Filter Columns Input" at bounding box center [406, 66] width 99 height 9
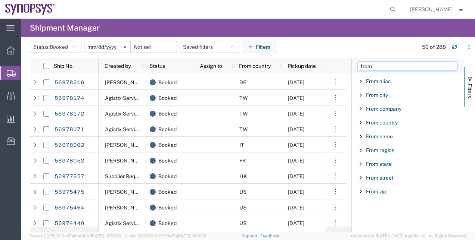
type input "from"
click at [379, 121] on span "From country" at bounding box center [382, 123] width 32 height 6
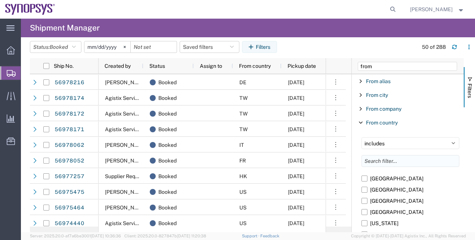
click at [378, 164] on input "Filter List 9 Filters" at bounding box center [410, 161] width 98 height 12
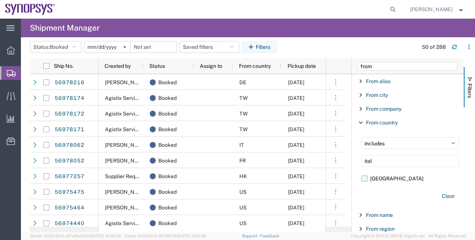
type input "ital"
click at [372, 181] on label "[GEOGRAPHIC_DATA]" at bounding box center [410, 178] width 98 height 11
click at [0, 0] on input "[GEOGRAPHIC_DATA]" at bounding box center [0, 0] width 0 height 0
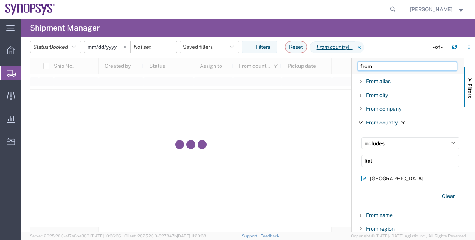
drag, startPoint x: 383, startPoint y: 66, endPoint x: 341, endPoint y: 66, distance: 41.8
click at [341, 66] on div "Ship No. Created by Status Assign to From country Pickup date From company To c…" at bounding box center [252, 145] width 445 height 174
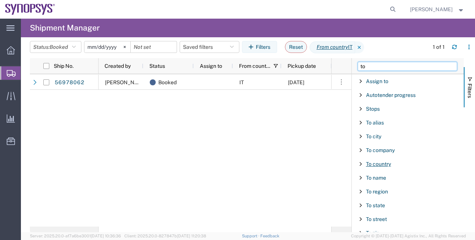
type input "to"
click at [380, 163] on span "To country" at bounding box center [378, 164] width 25 height 6
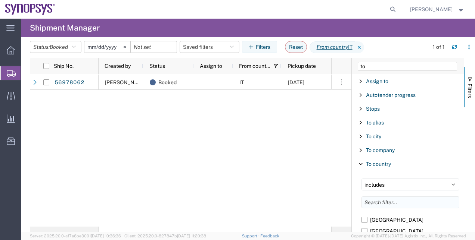
click at [383, 206] on input "Filter List 12 Filters" at bounding box center [410, 203] width 98 height 12
type input "italy"
click at [371, 221] on label "[GEOGRAPHIC_DATA]" at bounding box center [410, 220] width 98 height 11
click at [0, 0] on input "[GEOGRAPHIC_DATA]" at bounding box center [0, 0] width 0 height 0
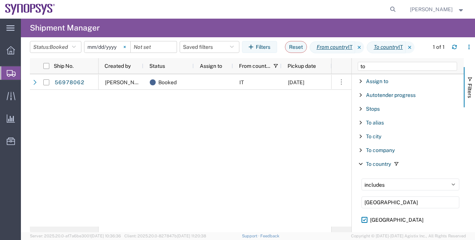
click at [125, 47] on icon at bounding box center [125, 47] width 2 height 2
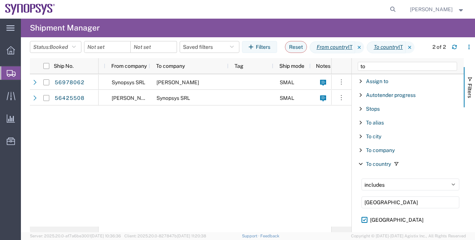
click at [323, 214] on div "IT 09/30/2025 Synopsys SRL Fabio Di gennaro SMAL Agrate Brianza IT01 IT 08/11/2…" at bounding box center [215, 150] width 232 height 153
click at [68, 49] on span "Booked" at bounding box center [59, 47] width 18 height 6
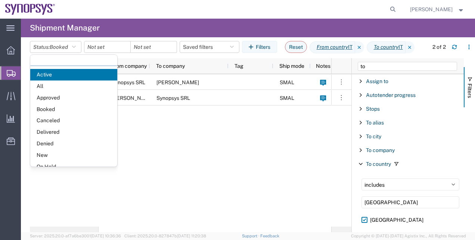
scroll to position [43, 0]
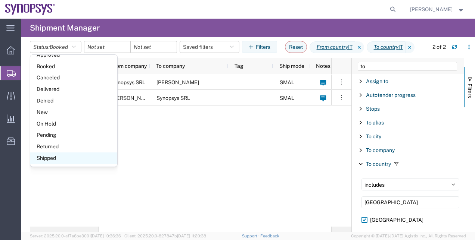
click at [93, 156] on span "Shipped" at bounding box center [73, 159] width 87 height 12
